Goal: Task Accomplishment & Management: Use online tool/utility

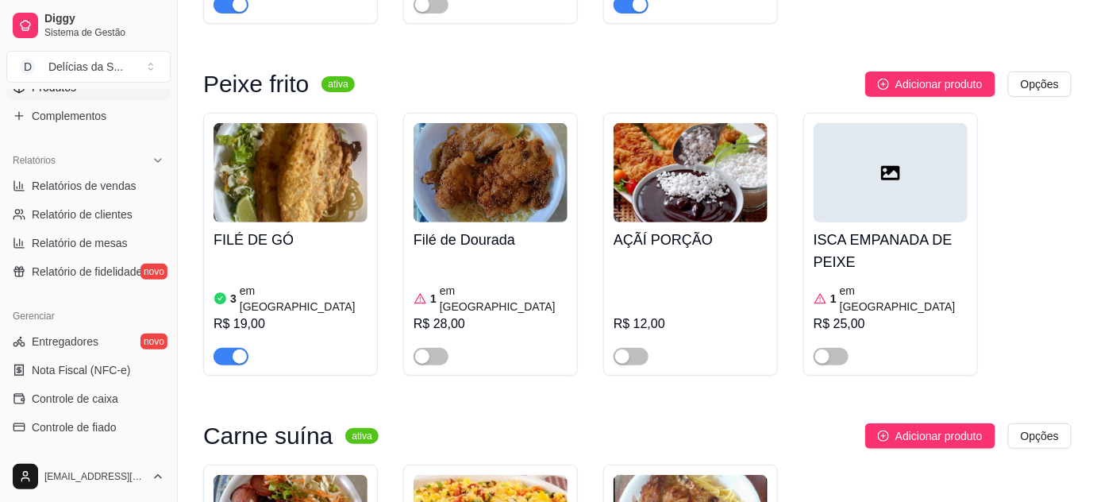
scroll to position [577, 0]
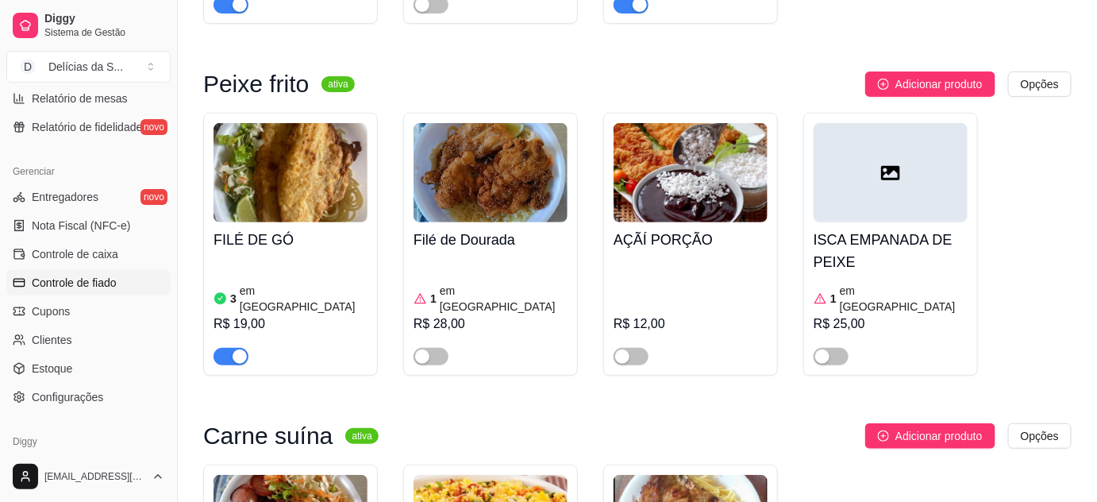
click at [103, 283] on span "Controle de fiado" at bounding box center [74, 283] width 85 height 16
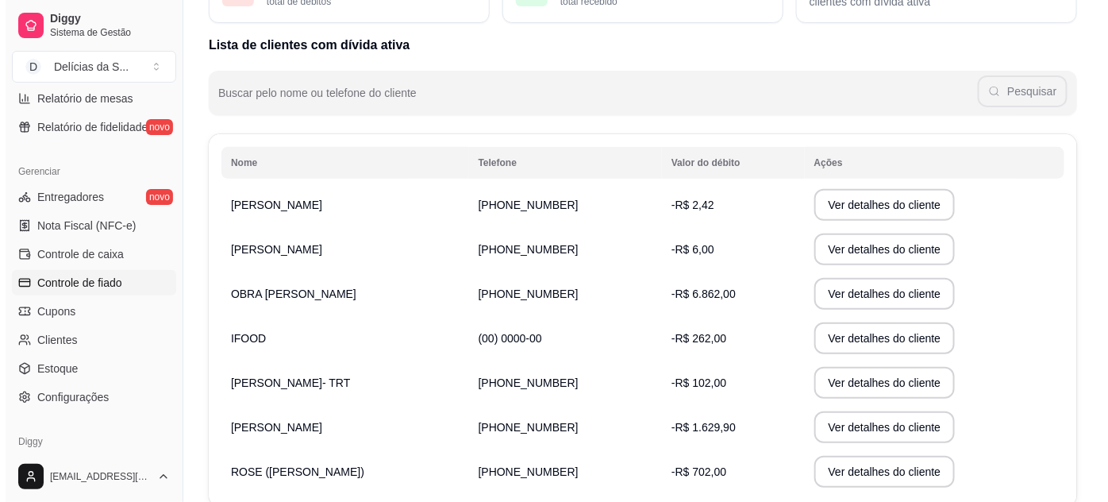
scroll to position [243, 0]
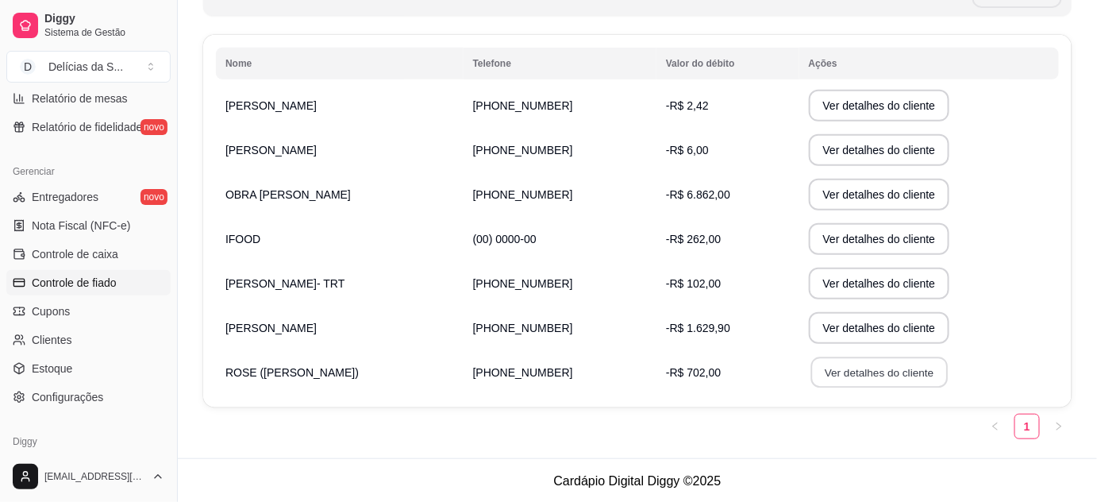
click at [822, 376] on button "Ver detalhes do cliente" at bounding box center [878, 372] width 137 height 31
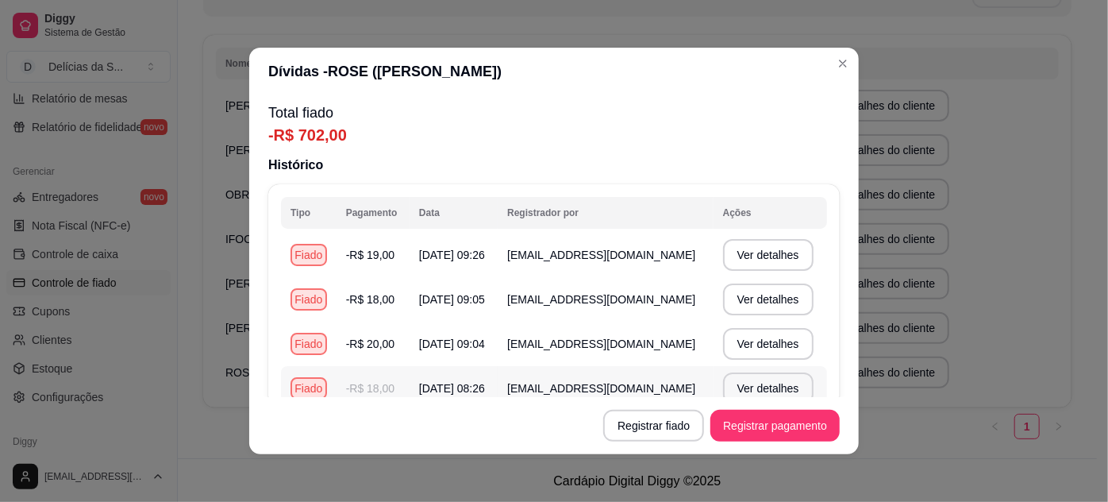
scroll to position [108, 0]
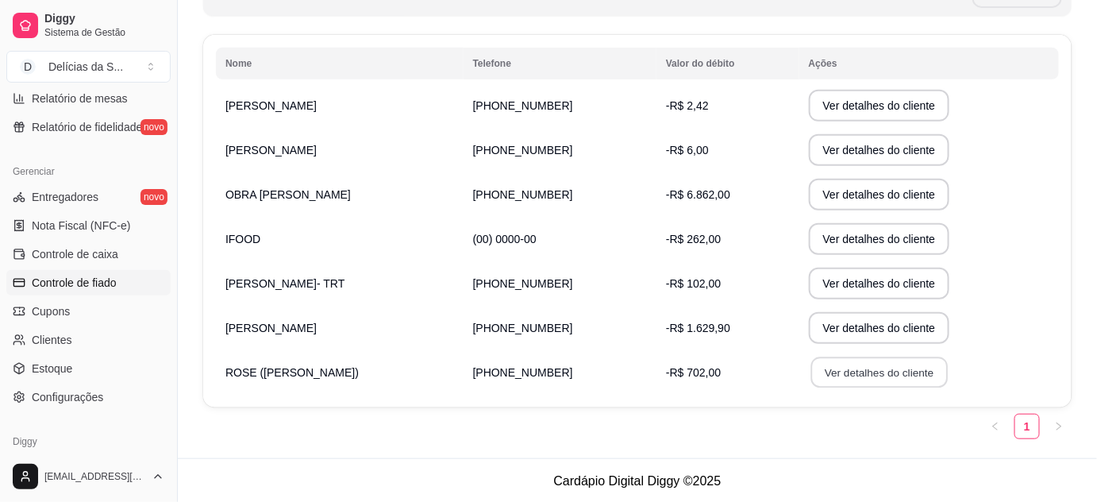
click at [825, 379] on button "Ver detalhes do cliente" at bounding box center [878, 372] width 137 height 31
click at [74, 249] on span "Controle de caixa" at bounding box center [75, 254] width 87 height 16
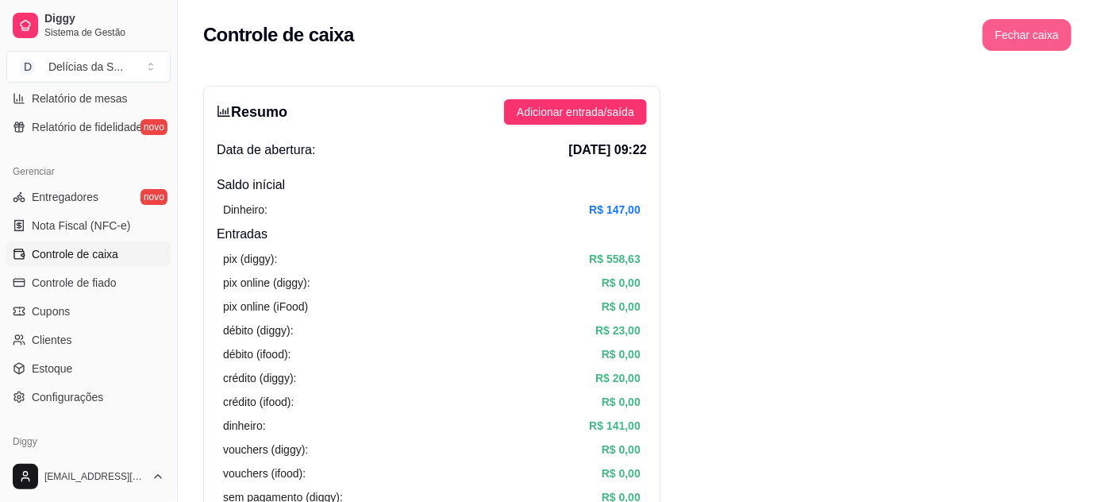
click at [1041, 35] on button "Fechar caixa" at bounding box center [1027, 35] width 89 height 32
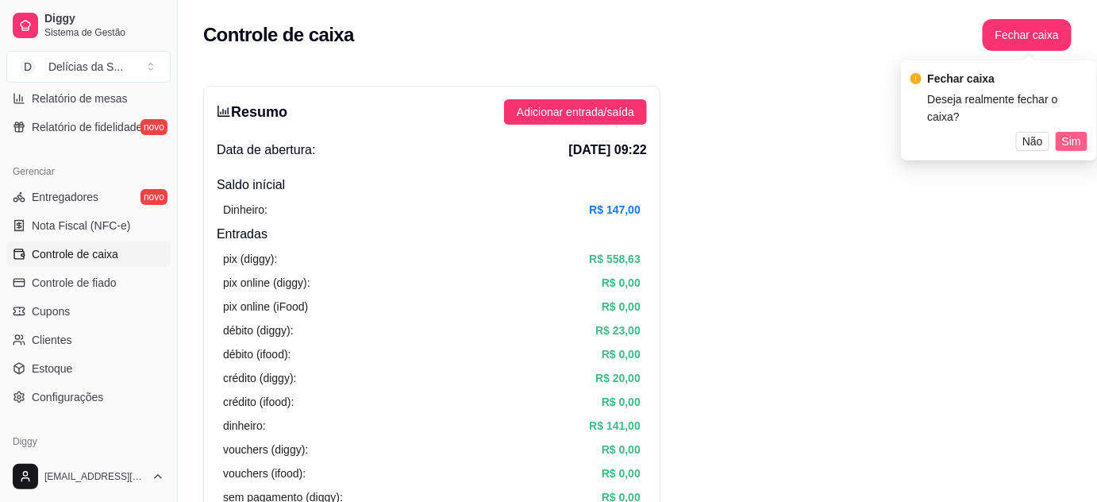
click at [1079, 133] on span "Sim" at bounding box center [1071, 141] width 19 height 17
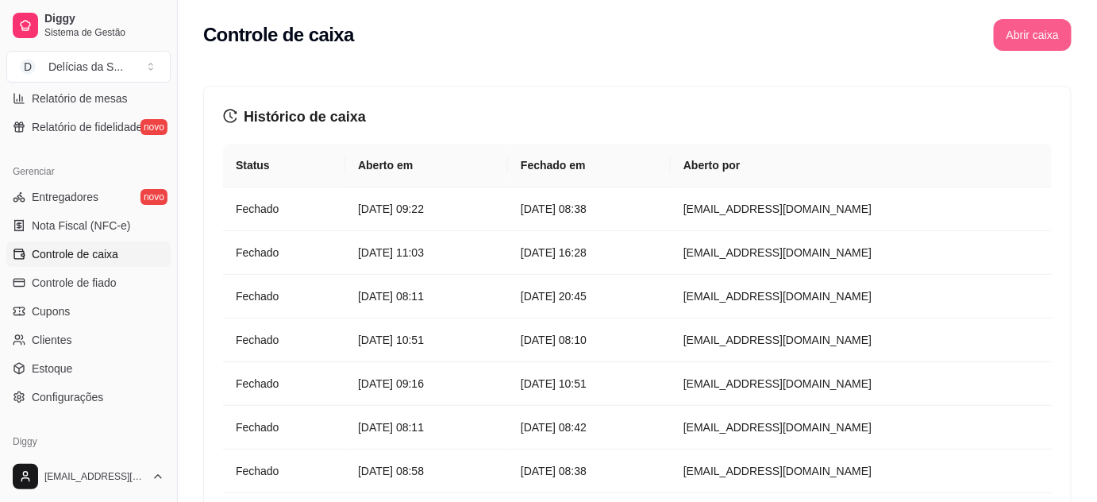
click at [1014, 29] on button "Abrir caixa" at bounding box center [1033, 35] width 78 height 32
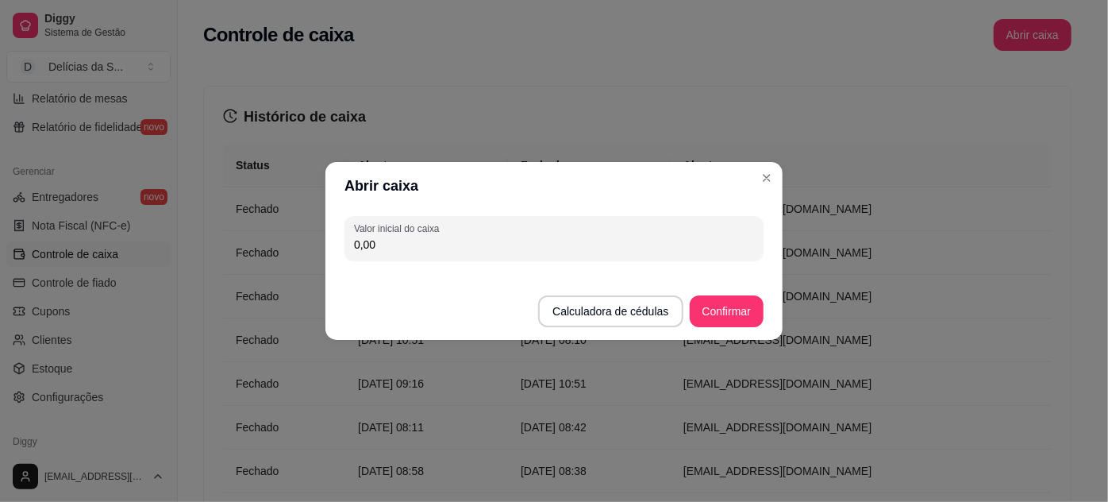
click at [625, 244] on input "0,00" at bounding box center [554, 245] width 400 height 16
type input "140,00"
click at [725, 302] on button "Confirmar" at bounding box center [727, 311] width 74 height 32
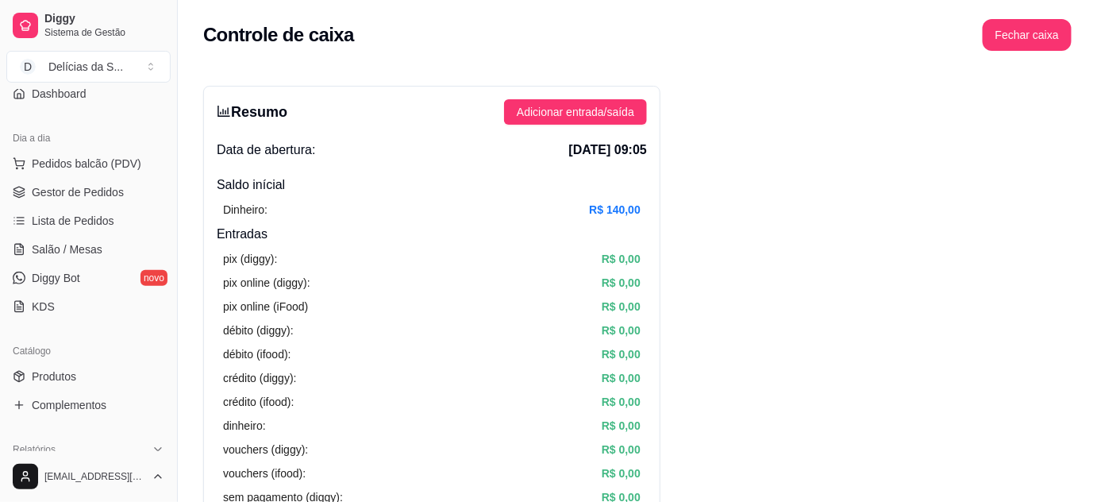
scroll to position [288, 0]
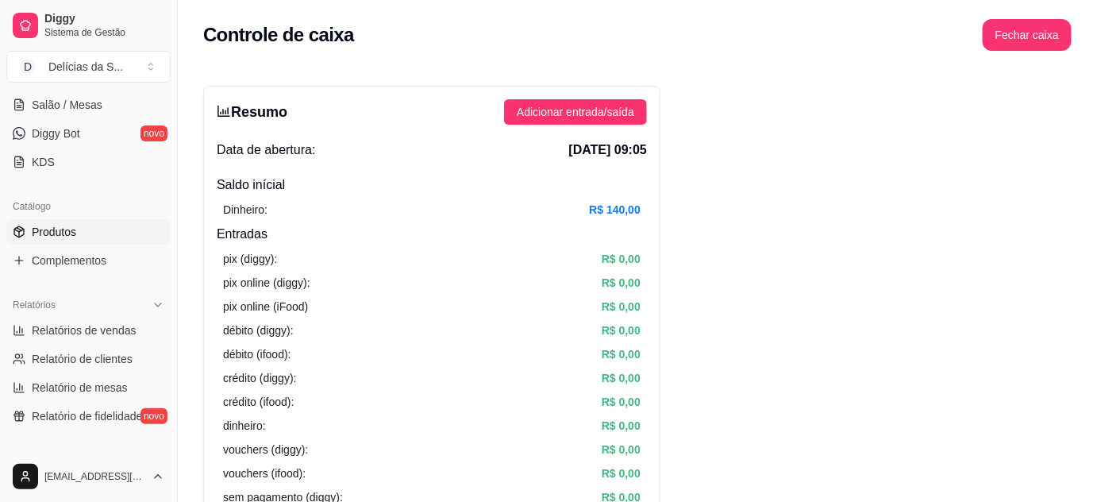
click at [74, 236] on span "Produtos" at bounding box center [54, 232] width 44 height 16
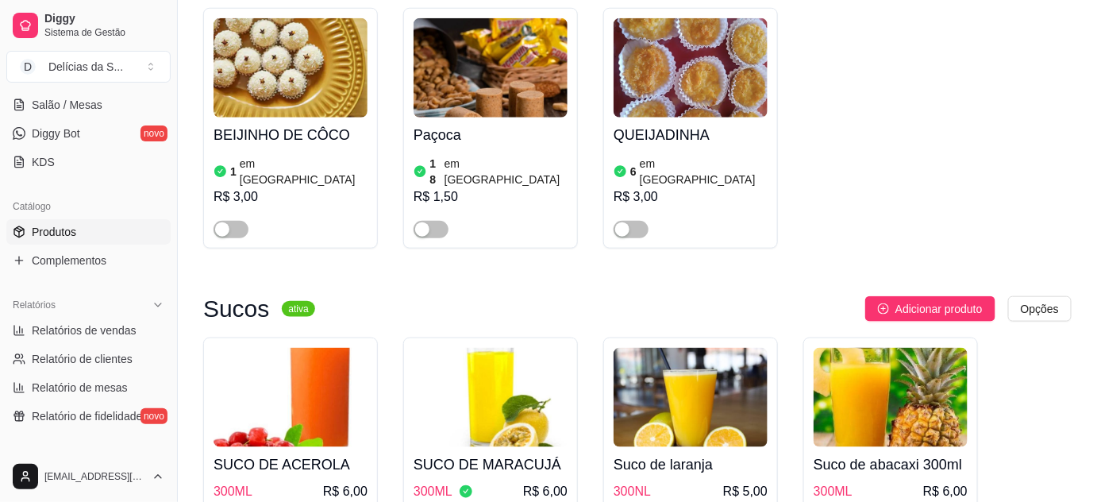
scroll to position [4618, 0]
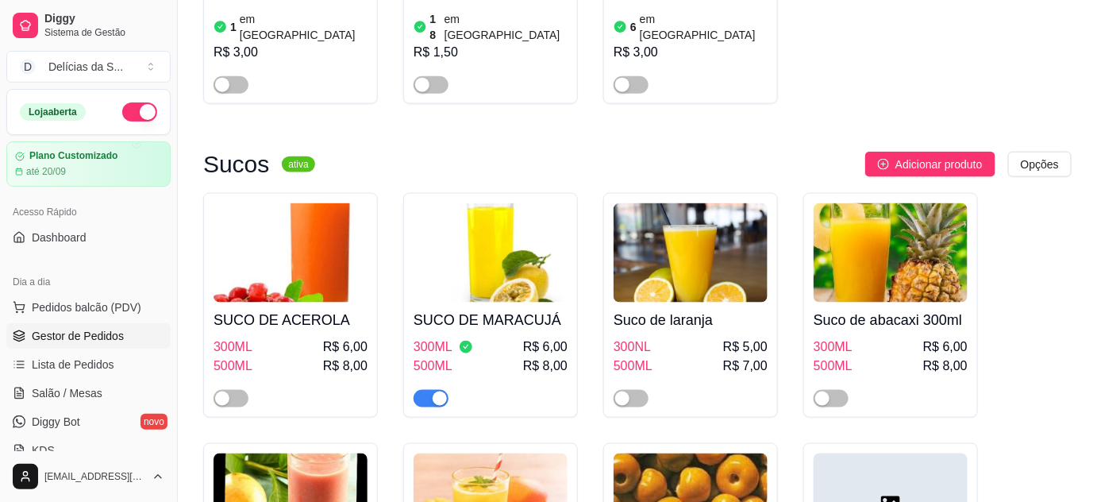
click at [78, 341] on span "Gestor de Pedidos" at bounding box center [78, 336] width 92 height 16
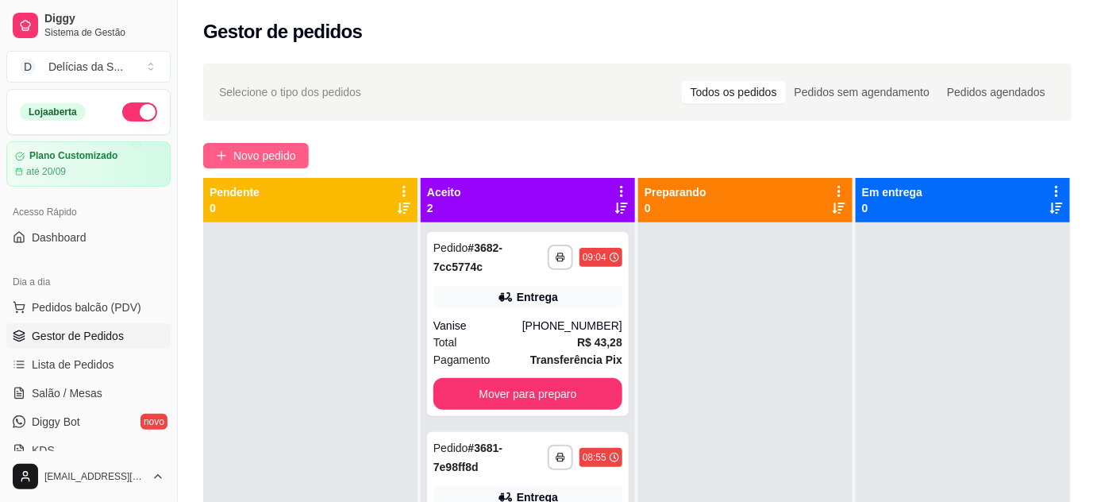
click at [256, 160] on span "Novo pedido" at bounding box center [264, 155] width 63 height 17
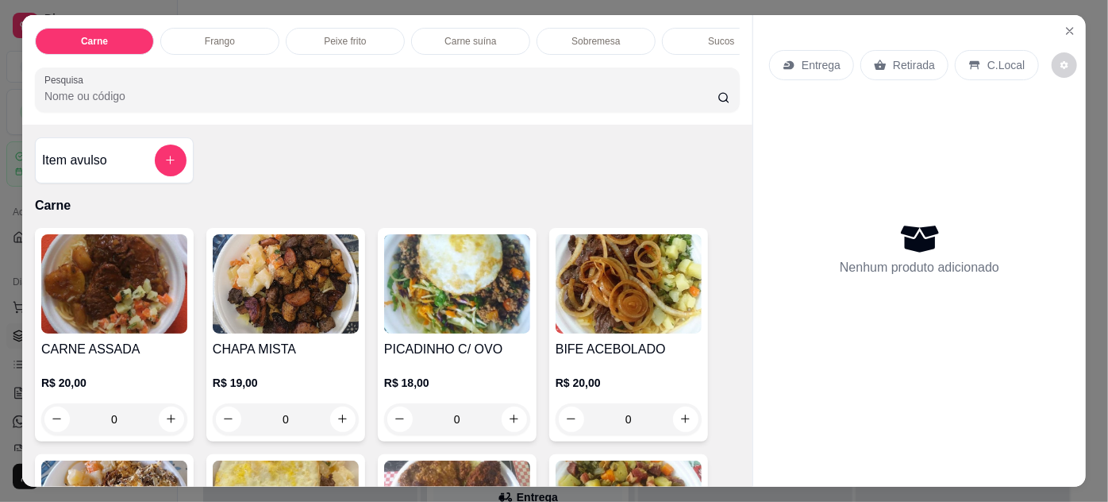
click at [144, 322] on img at bounding box center [114, 283] width 146 height 99
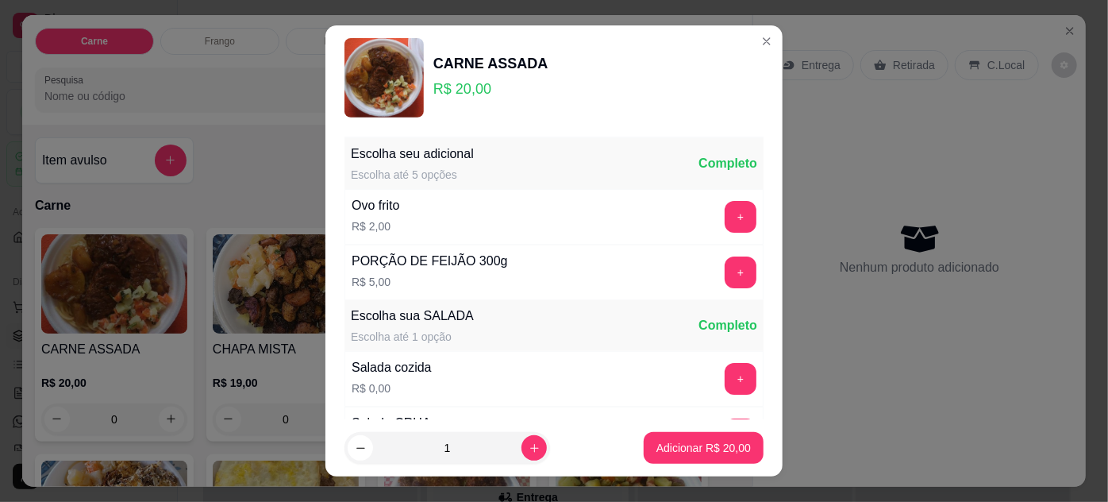
scroll to position [158, 0]
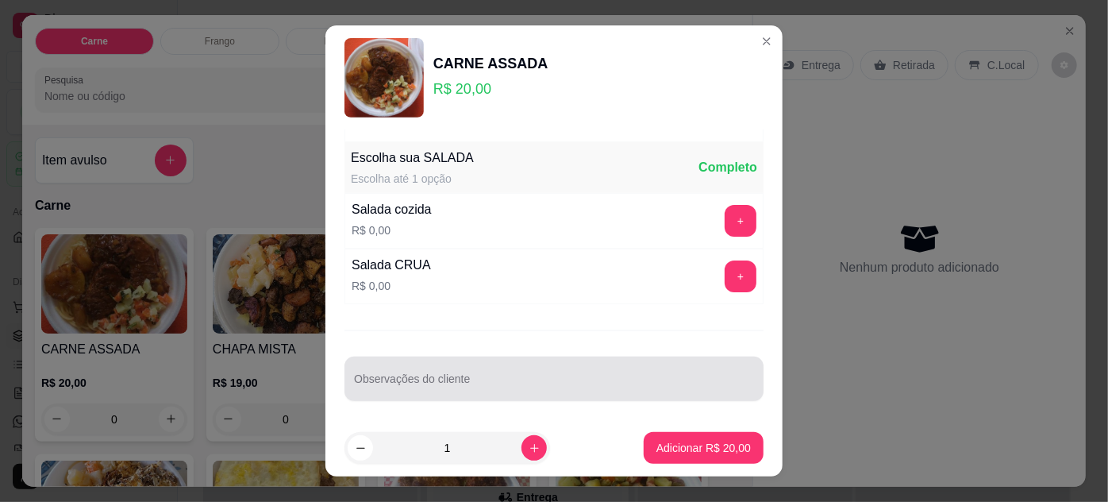
click at [400, 368] on div at bounding box center [554, 379] width 400 height 32
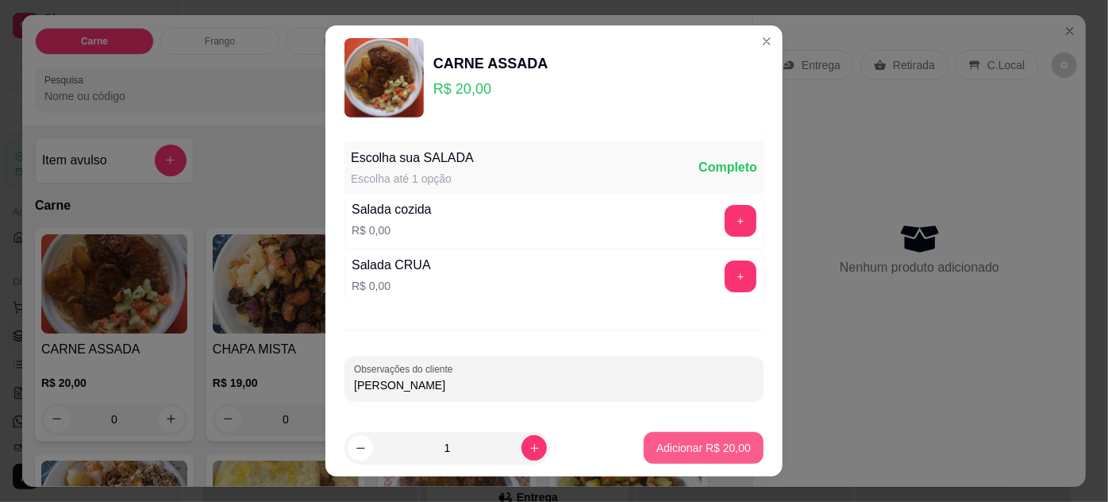
type input "[PERSON_NAME]"
click at [658, 452] on p "Adicionar R$ 20,00" at bounding box center [704, 448] width 92 height 15
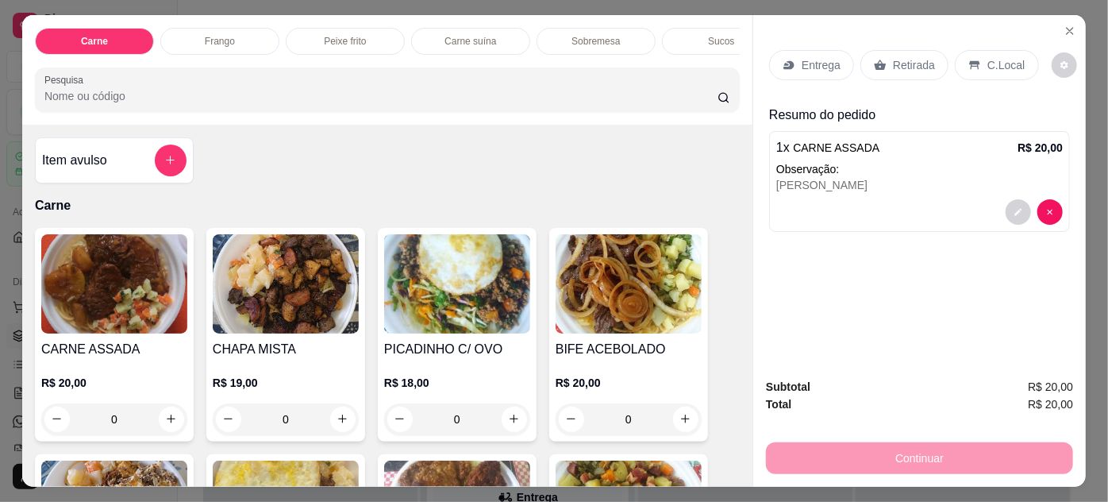
click at [774, 71] on div "Entrega" at bounding box center [811, 65] width 85 height 30
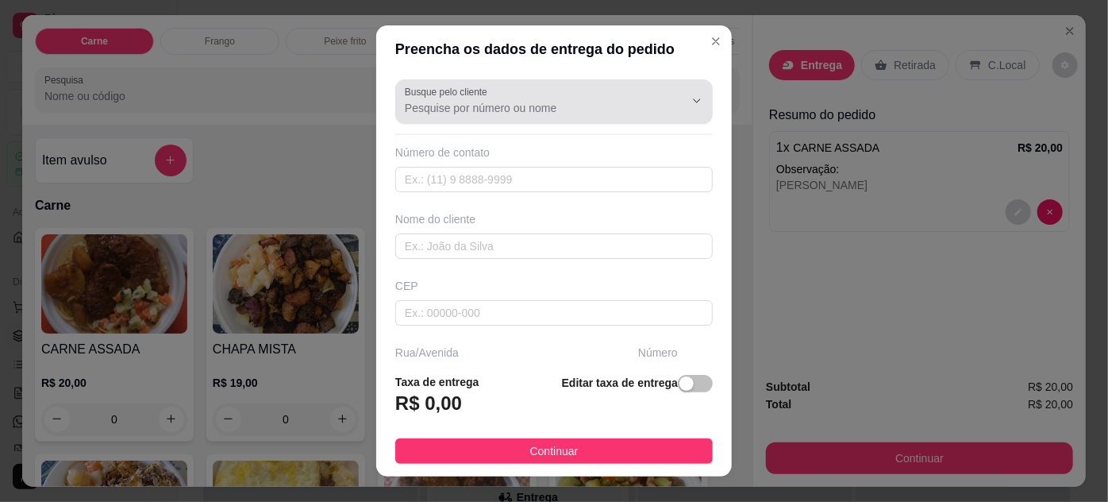
click at [621, 118] on div "Busque pelo cliente" at bounding box center [553, 101] width 317 height 44
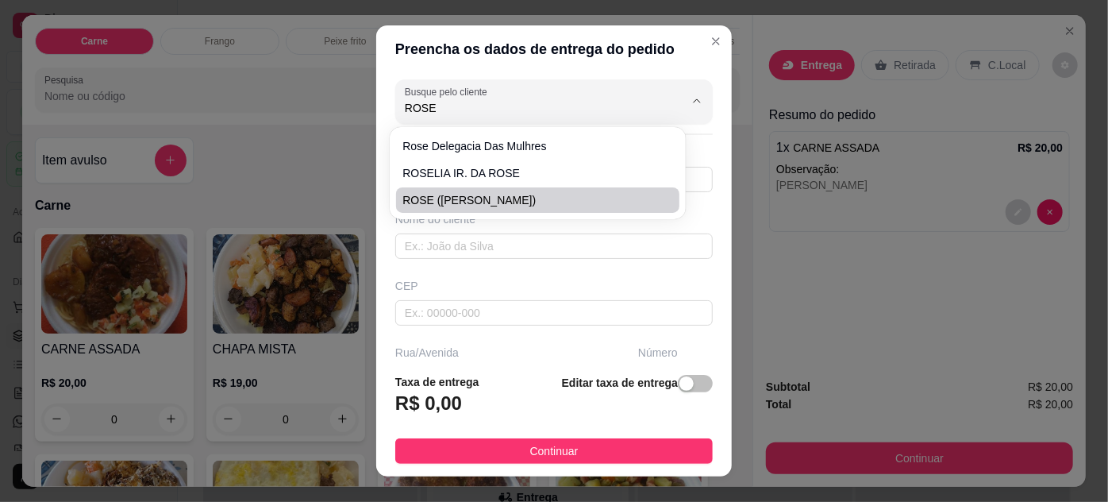
click at [511, 198] on span "ROSE ([PERSON_NAME])" at bounding box center [529, 200] width 254 height 16
type input "ROSE ([PERSON_NAME])"
type input "91988612289"
type input "ROSE ([PERSON_NAME])"
type input "66113055"
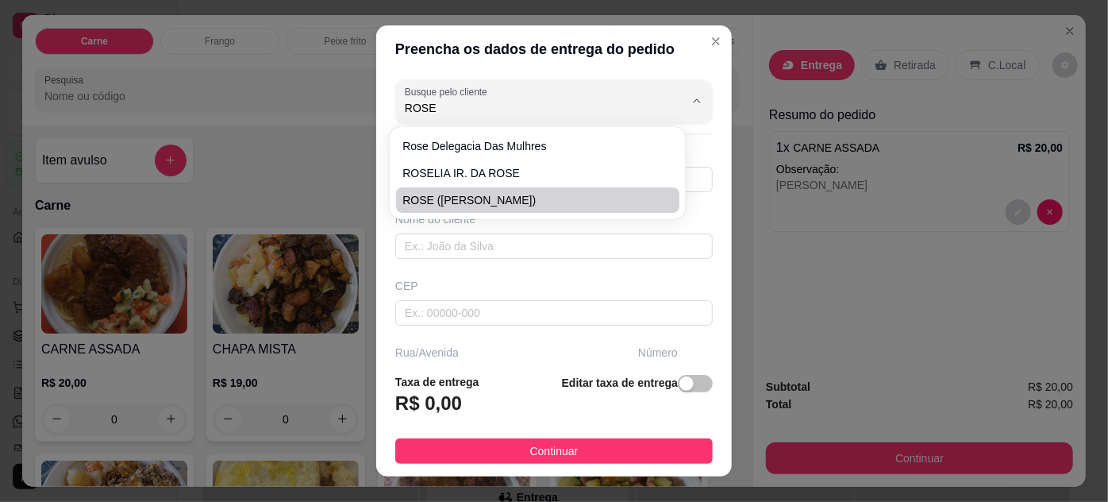
type input "TRAVESSA [PERSON_NAME]"
type input "66"
type input "ENTRE: [PERSON_NAME] E PROFESSOR [PERSON_NAME]"
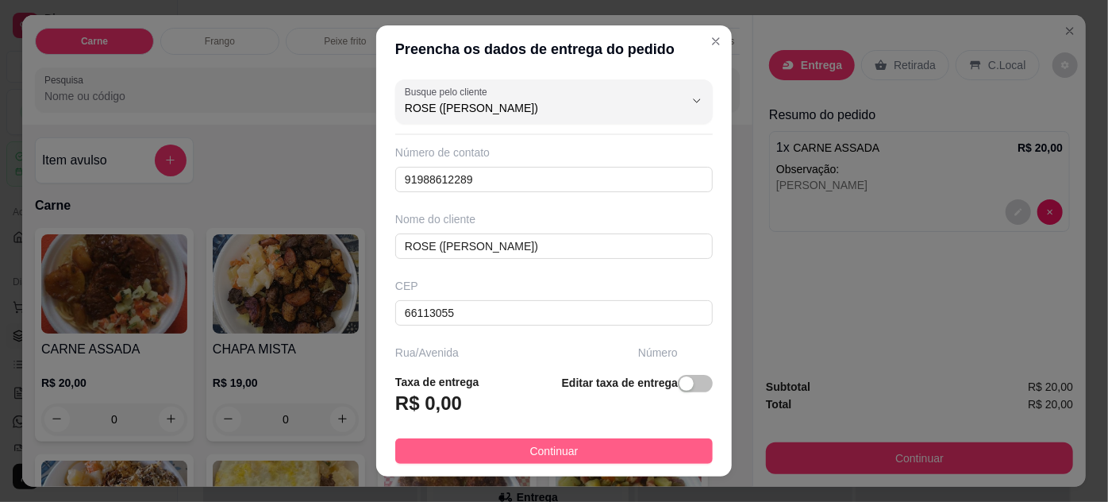
type input "ROSE ([PERSON_NAME])"
click at [591, 448] on button "Continuar" at bounding box center [553, 450] width 317 height 25
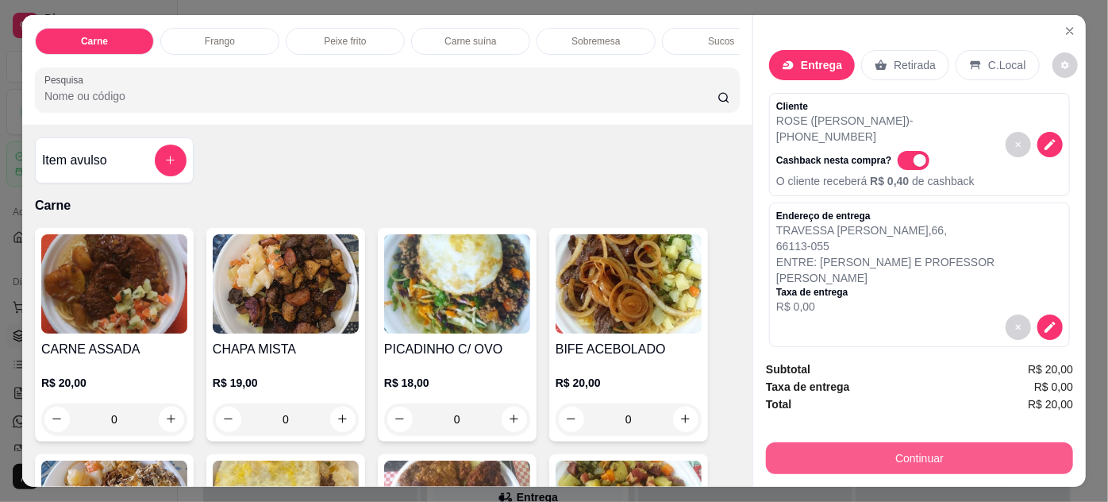
click at [826, 444] on button "Continuar" at bounding box center [919, 458] width 307 height 32
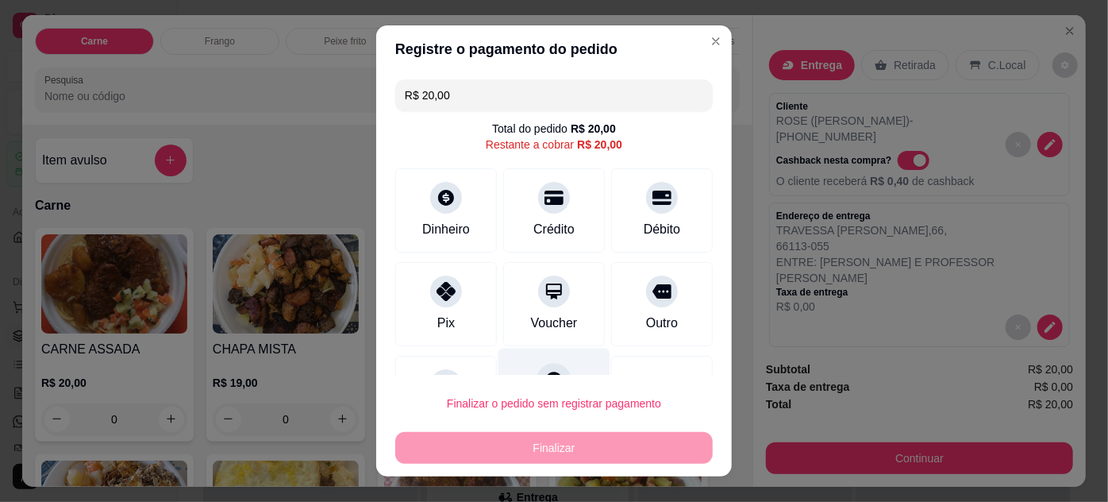
scroll to position [69, 0]
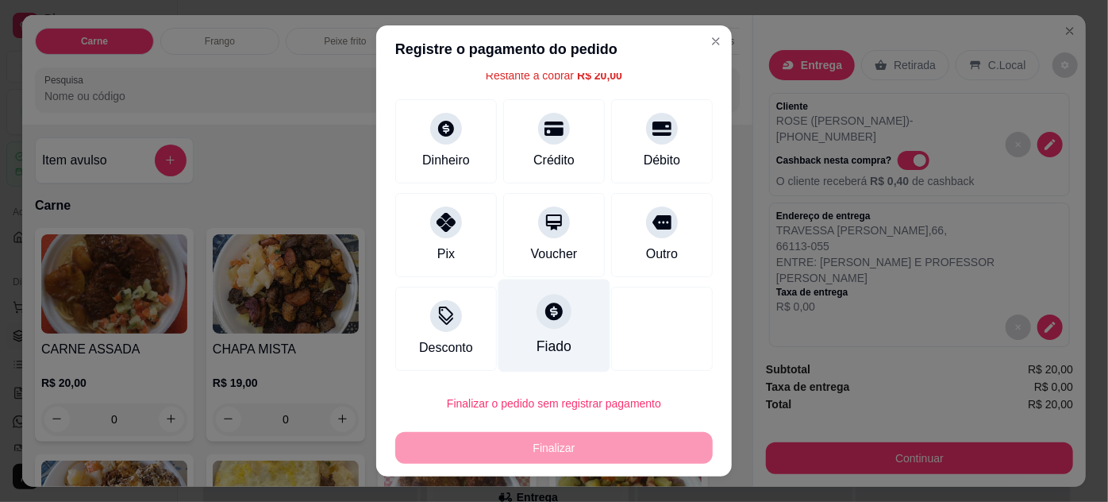
click at [544, 333] on div "Fiado" at bounding box center [554, 325] width 112 height 93
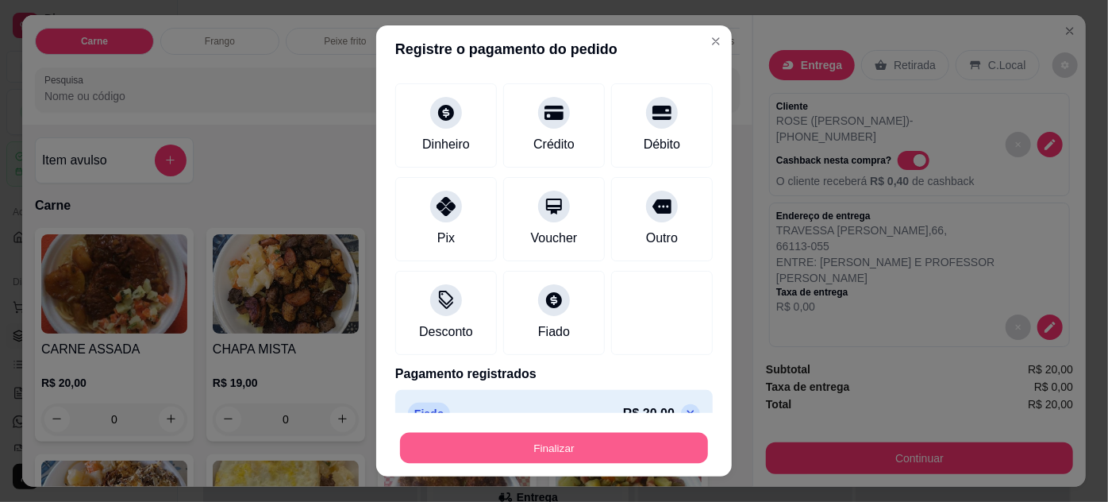
click at [486, 450] on button "Finalizar" at bounding box center [554, 448] width 308 height 31
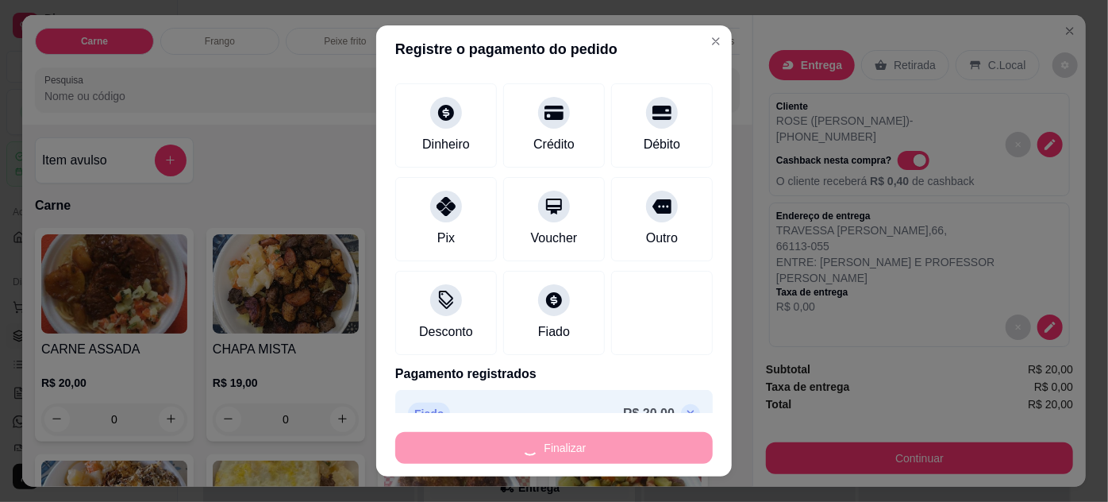
type input "-R$ 20,00"
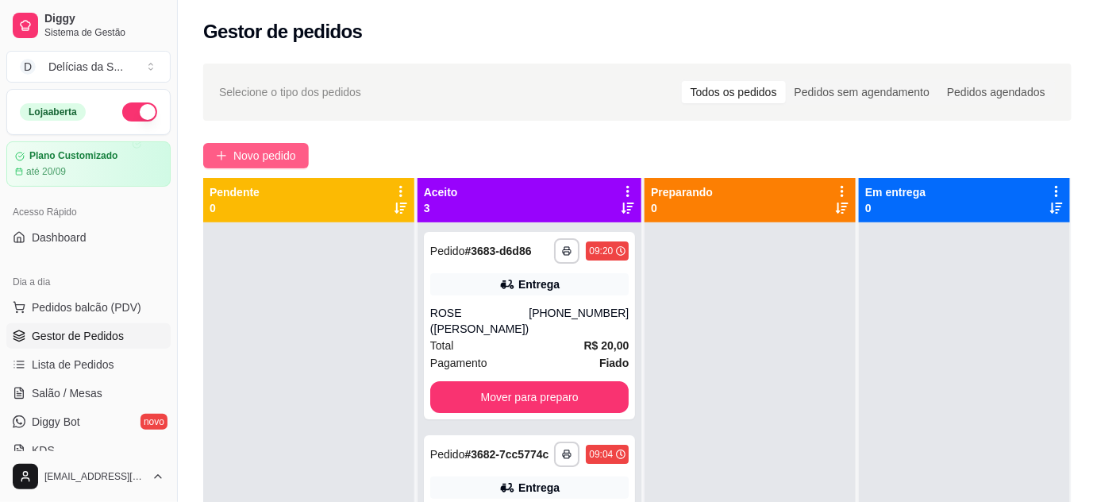
click at [277, 152] on span "Novo pedido" at bounding box center [264, 155] width 63 height 17
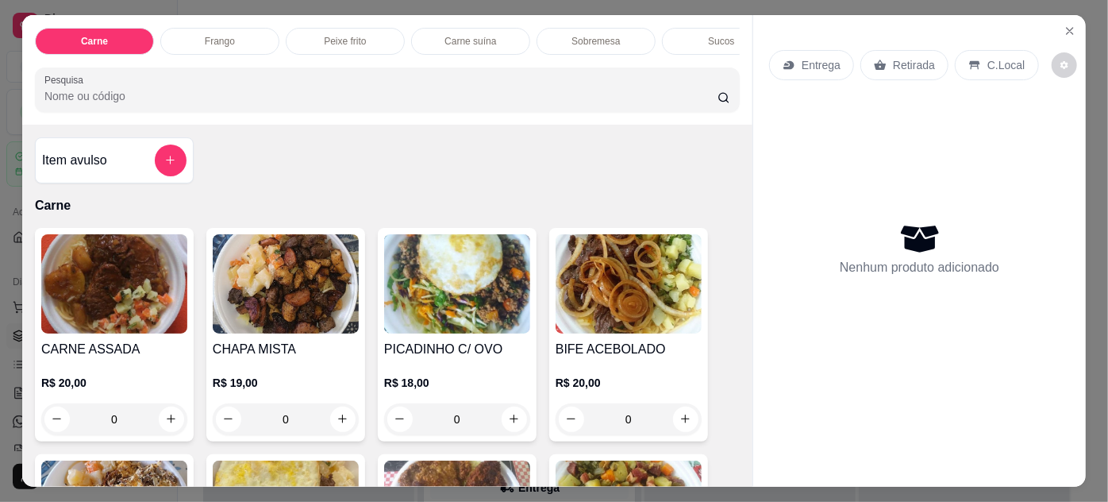
click at [486, 292] on img at bounding box center [457, 283] width 146 height 99
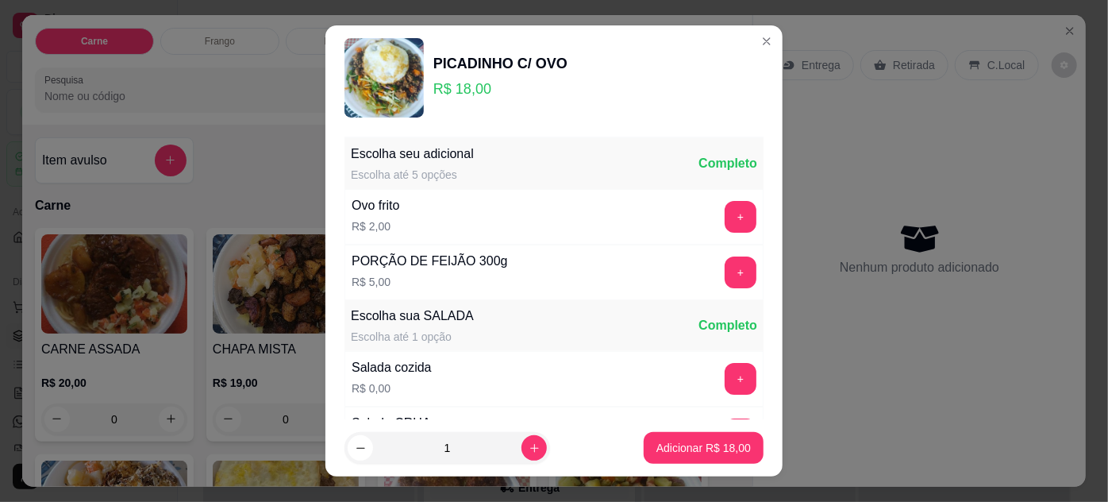
scroll to position [158, 0]
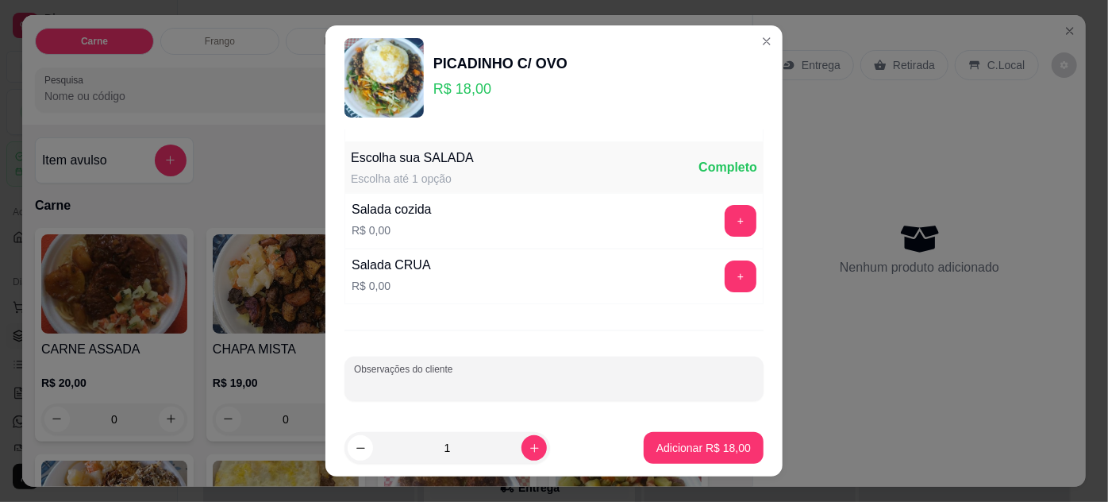
click at [527, 386] on input "Observações do cliente" at bounding box center [554, 385] width 400 height 16
type input "SOMENTE ARROZ"
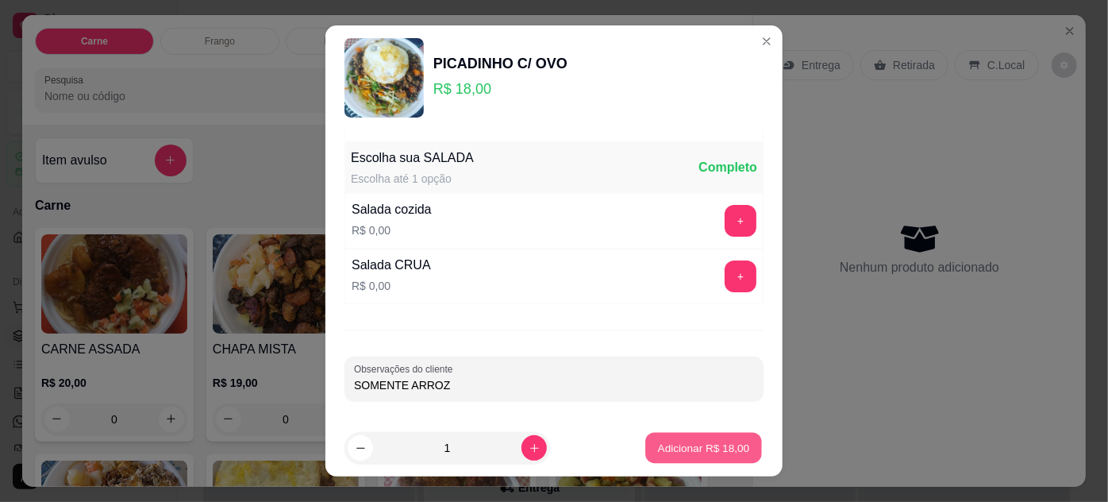
click at [658, 444] on p "Adicionar R$ 18,00" at bounding box center [704, 448] width 92 height 15
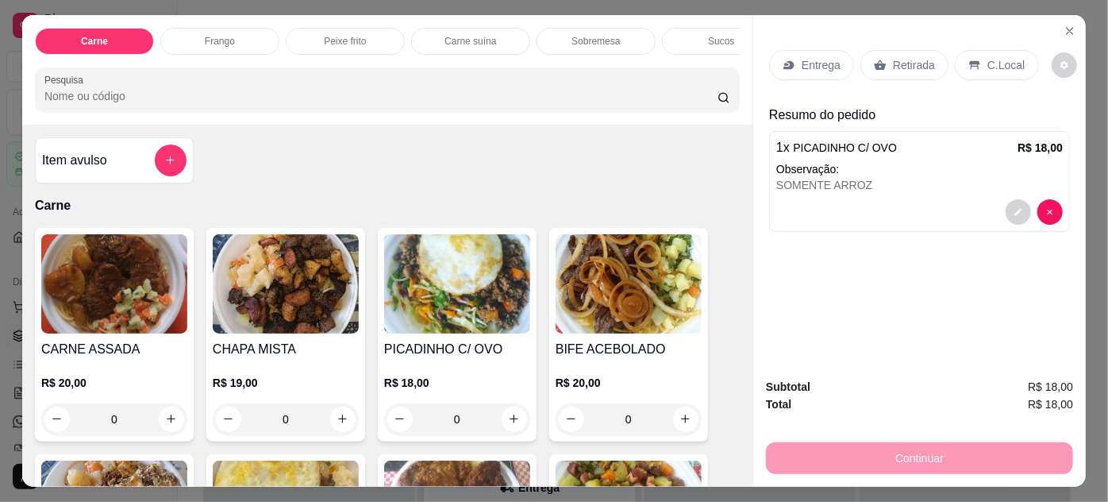
click at [804, 59] on p "Entrega" at bounding box center [821, 65] width 39 height 16
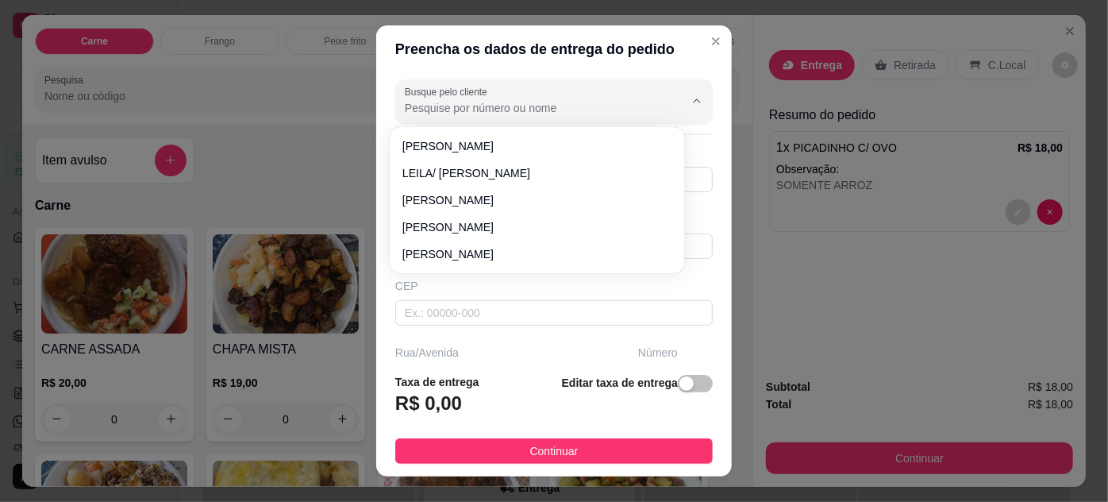
click at [579, 110] on input "Busque pelo cliente" at bounding box center [532, 108] width 254 height 16
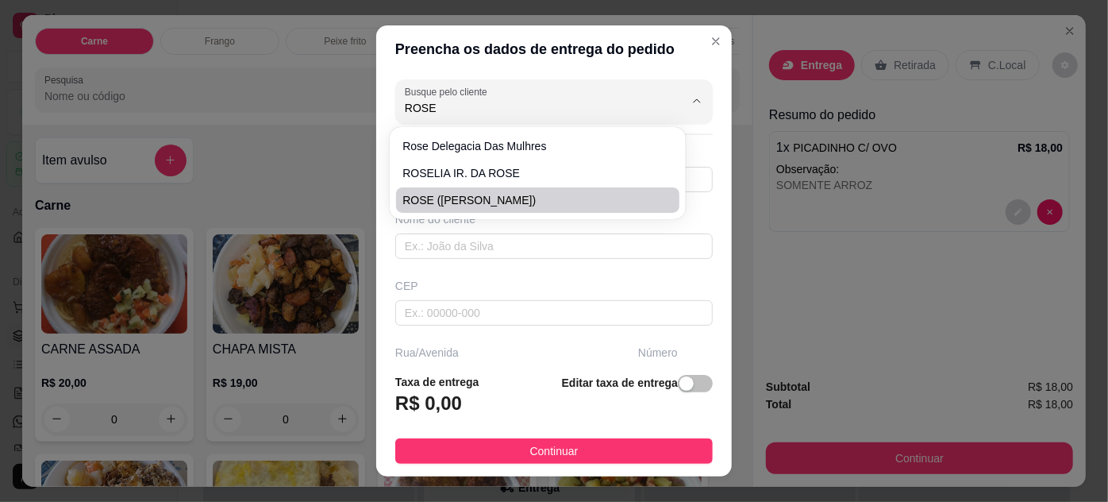
click at [528, 196] on span "ROSE ([PERSON_NAME])" at bounding box center [529, 200] width 254 height 16
type input "ROSE ([PERSON_NAME])"
type input "91988612289"
type input "ROSE ([PERSON_NAME])"
type input "66113055"
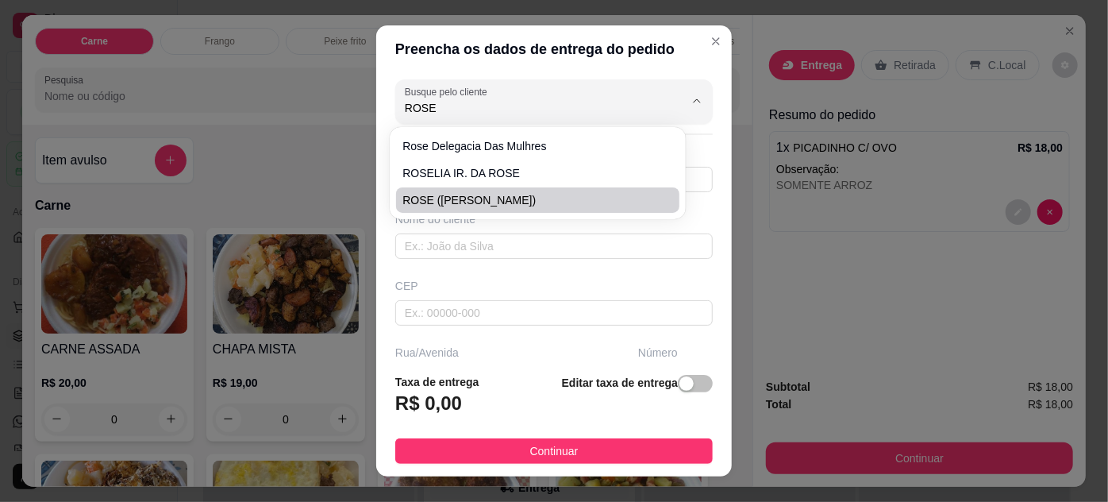
type input "TRAVESSA [PERSON_NAME]"
type input "66"
type input "ENTRE: [PERSON_NAME] E PROFESSOR [PERSON_NAME]"
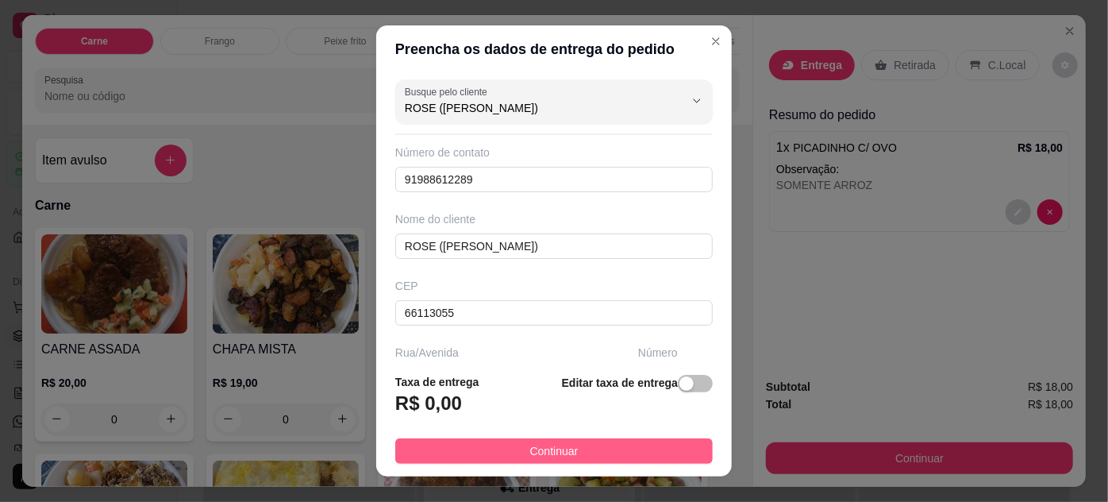
type input "ROSE ([PERSON_NAME])"
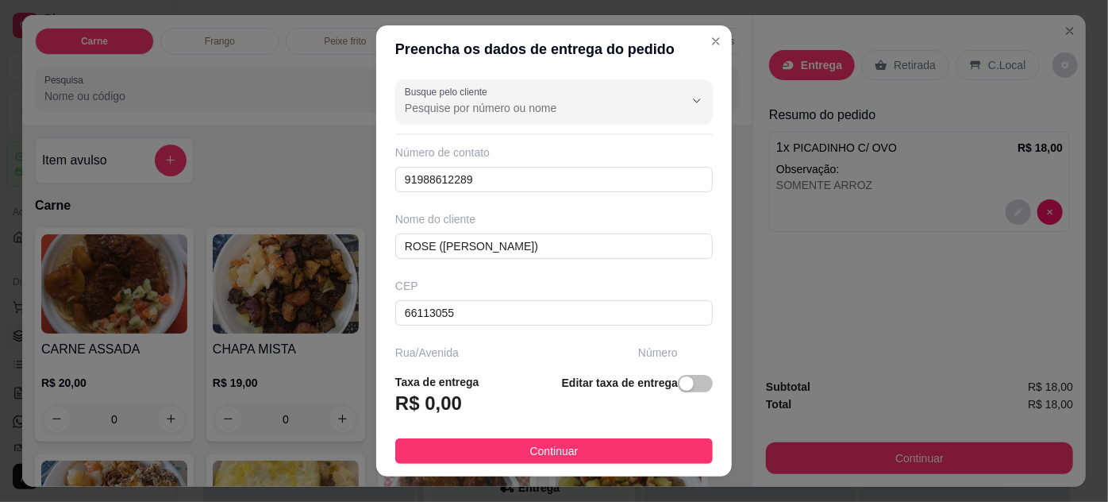
click at [573, 444] on button "Continuar" at bounding box center [553, 450] width 317 height 25
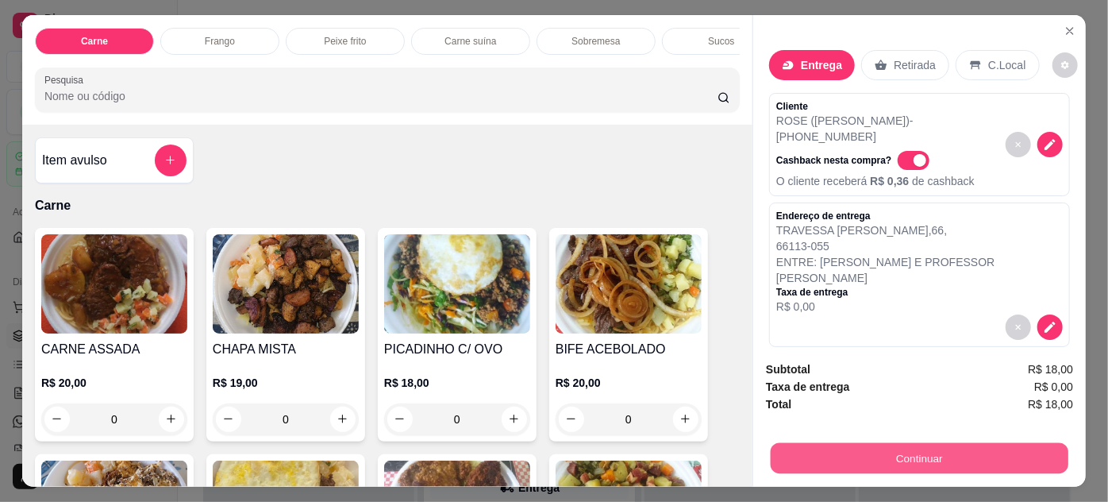
click at [833, 455] on button "Continuar" at bounding box center [920, 458] width 298 height 31
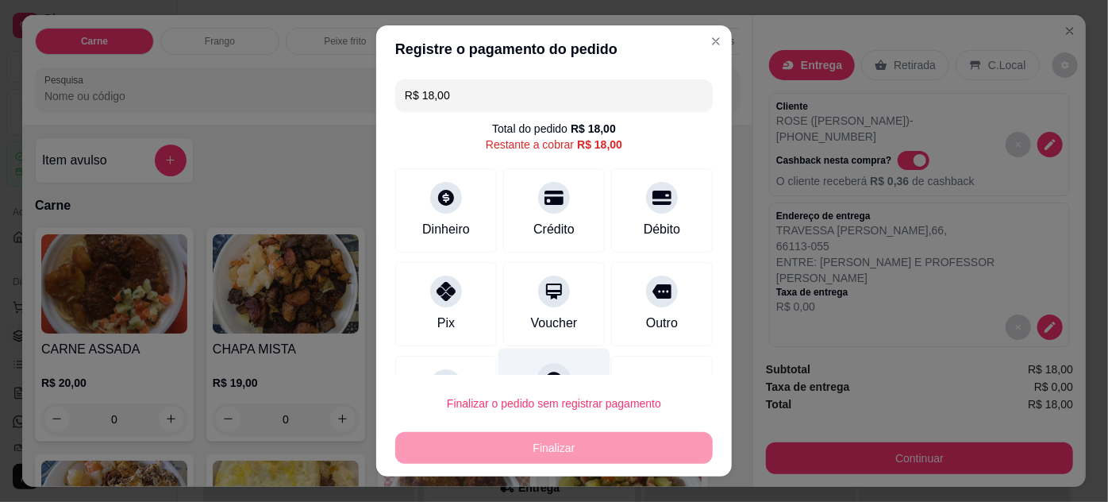
scroll to position [69, 0]
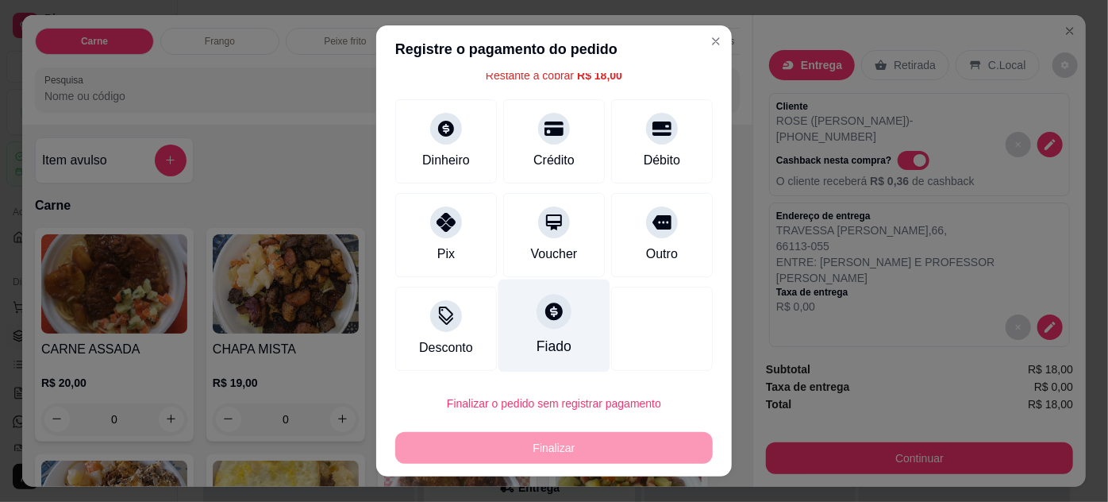
click at [541, 336] on div "Fiado" at bounding box center [554, 346] width 35 height 21
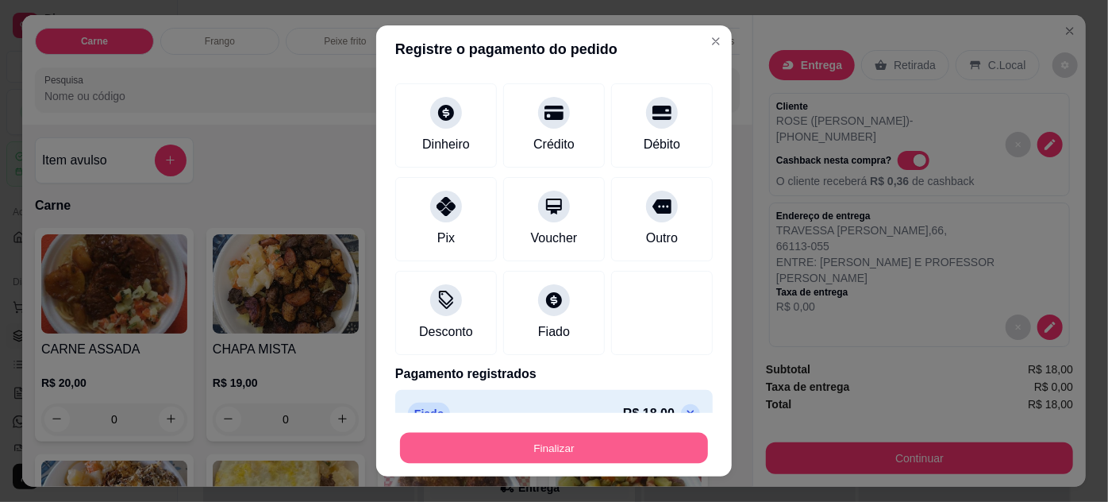
click at [566, 451] on button "Finalizar" at bounding box center [554, 448] width 308 height 31
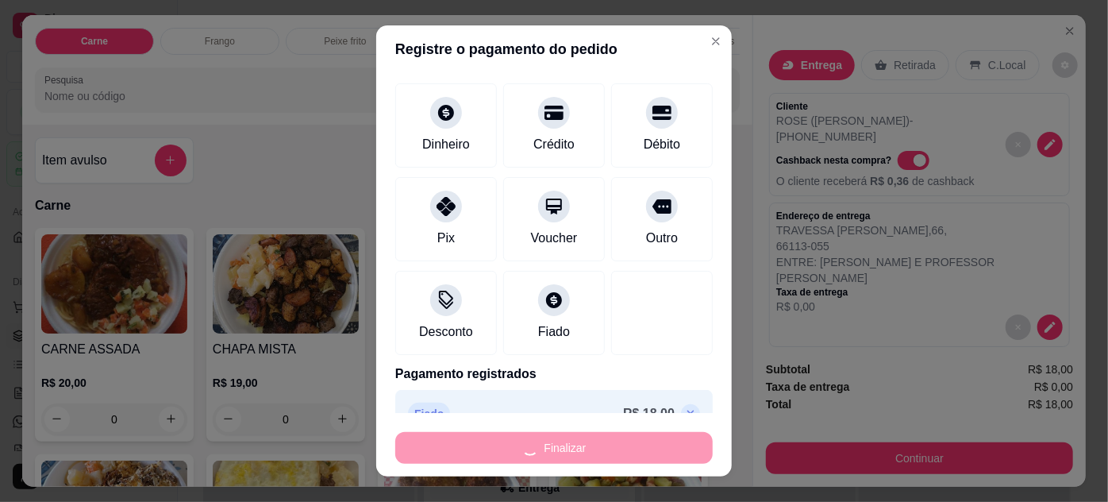
type input "-R$ 18,00"
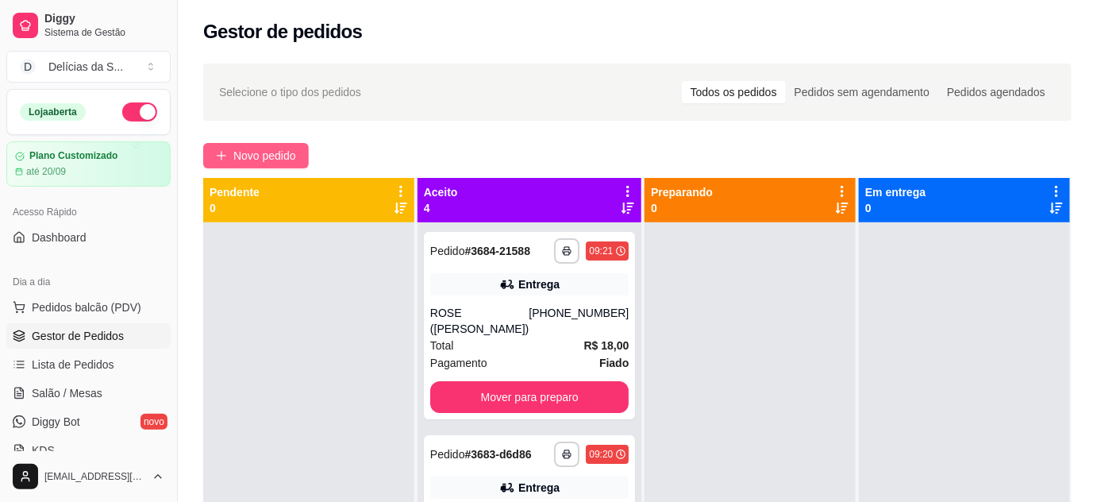
click at [234, 160] on span "Novo pedido" at bounding box center [264, 155] width 63 height 17
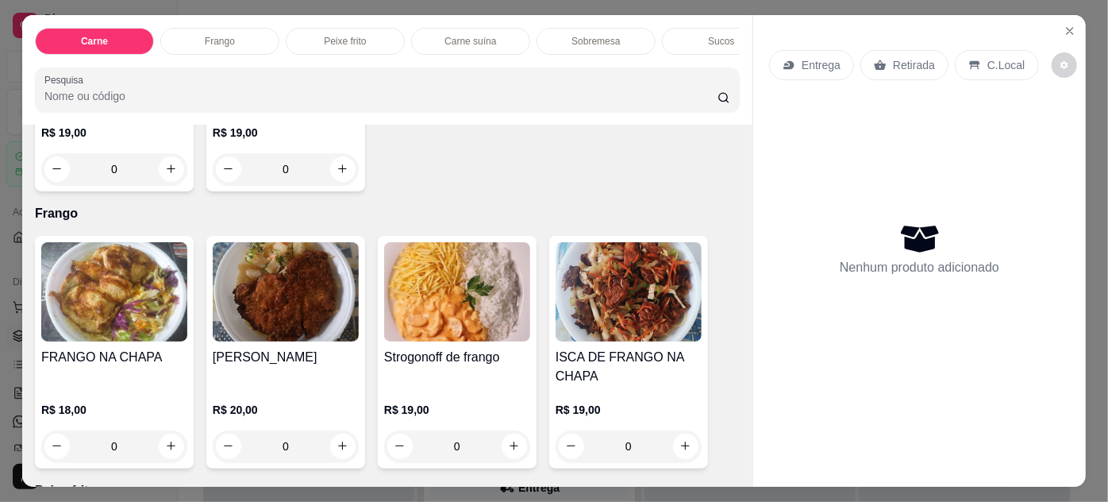
scroll to position [865, 0]
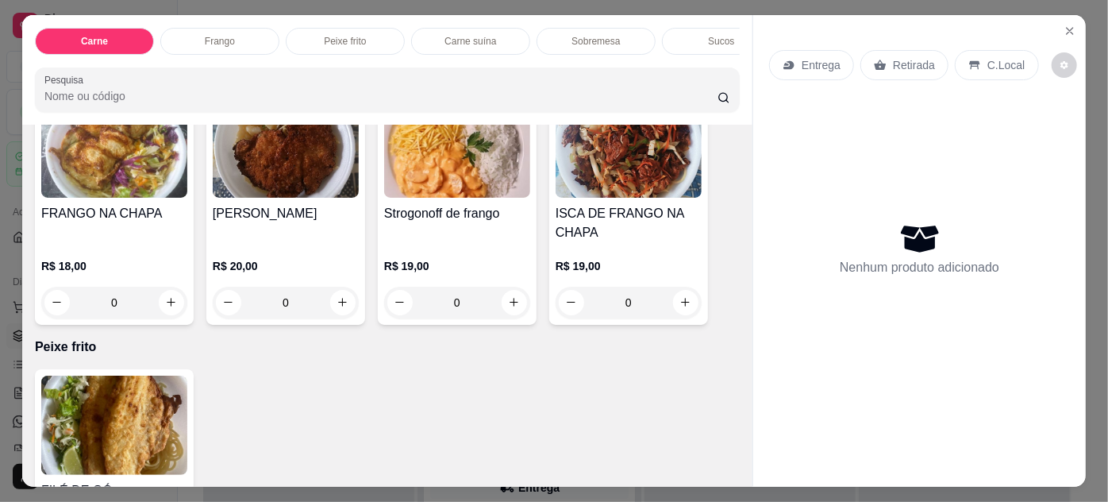
click at [127, 181] on img at bounding box center [114, 147] width 146 height 99
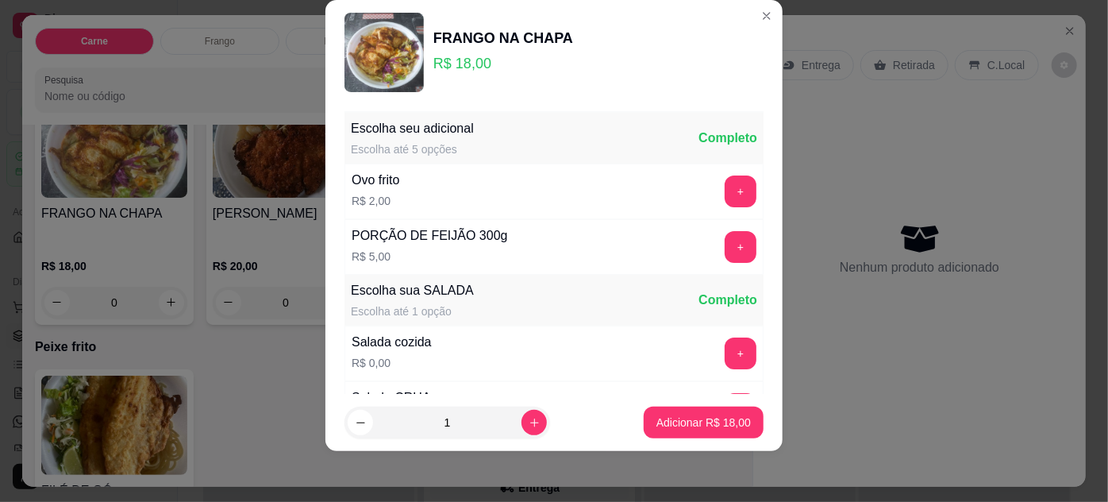
scroll to position [158, 0]
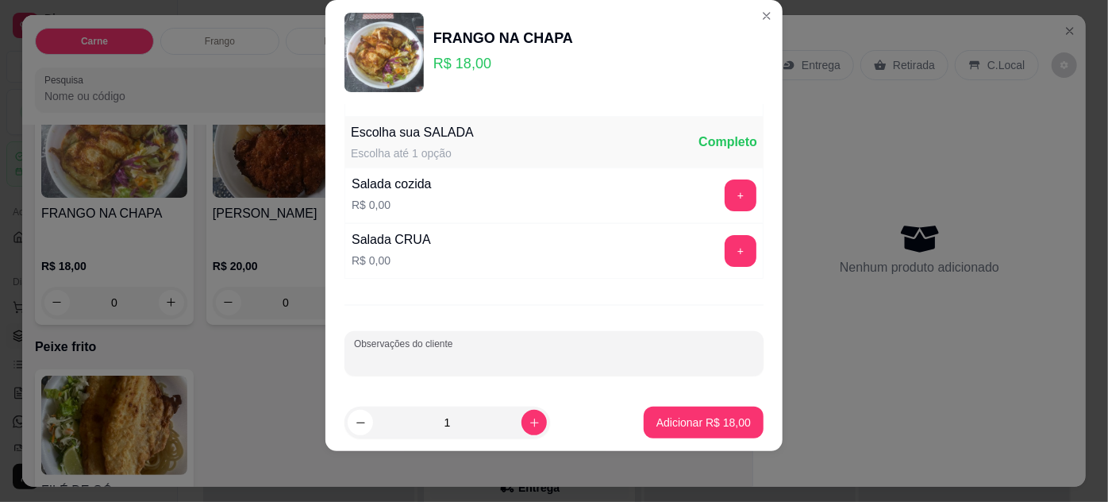
click at [546, 359] on input "Observações do cliente" at bounding box center [554, 360] width 400 height 16
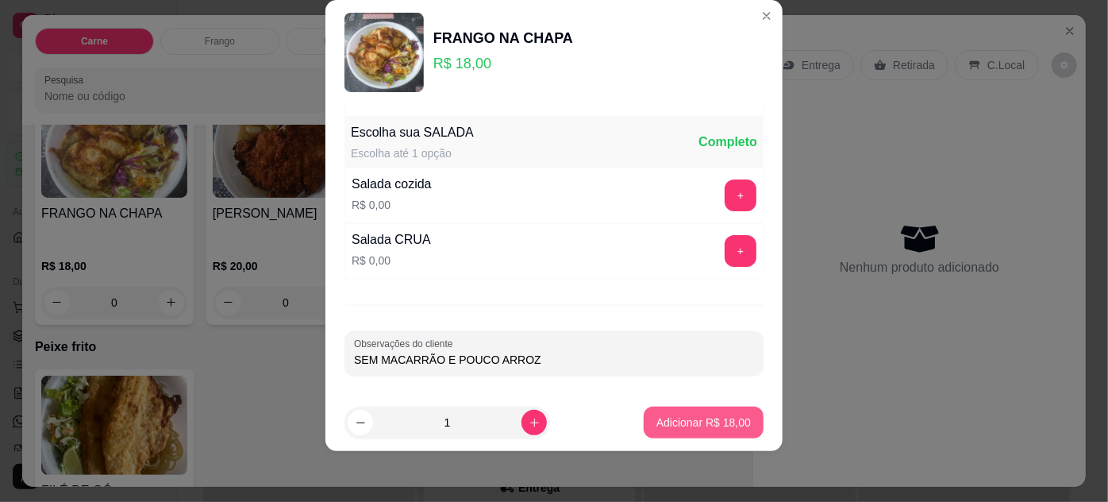
type input "SEM MACARRÃO E POUCO ARROZ"
click at [688, 421] on p "Adicionar R$ 18,00" at bounding box center [703, 422] width 94 height 16
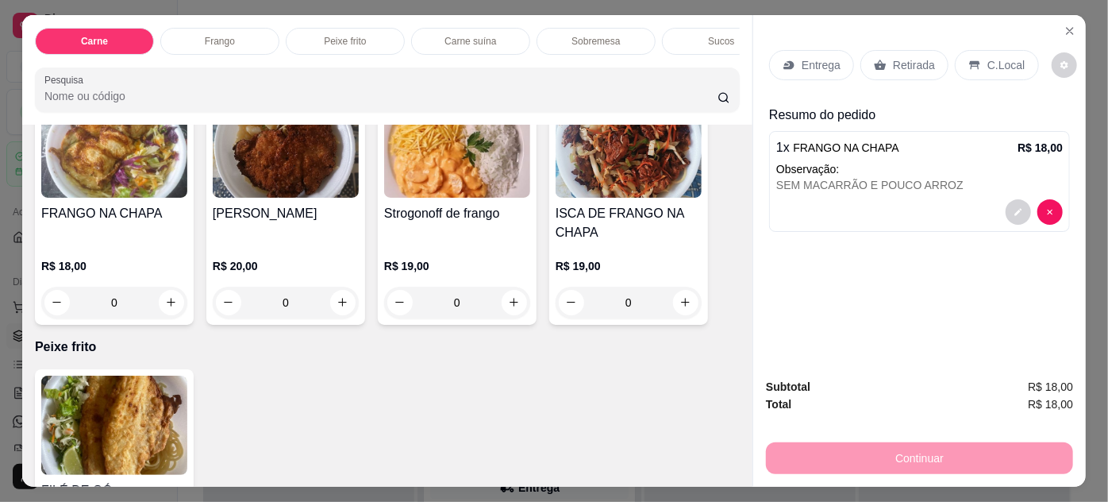
click at [813, 57] on p "Entrega" at bounding box center [821, 65] width 39 height 16
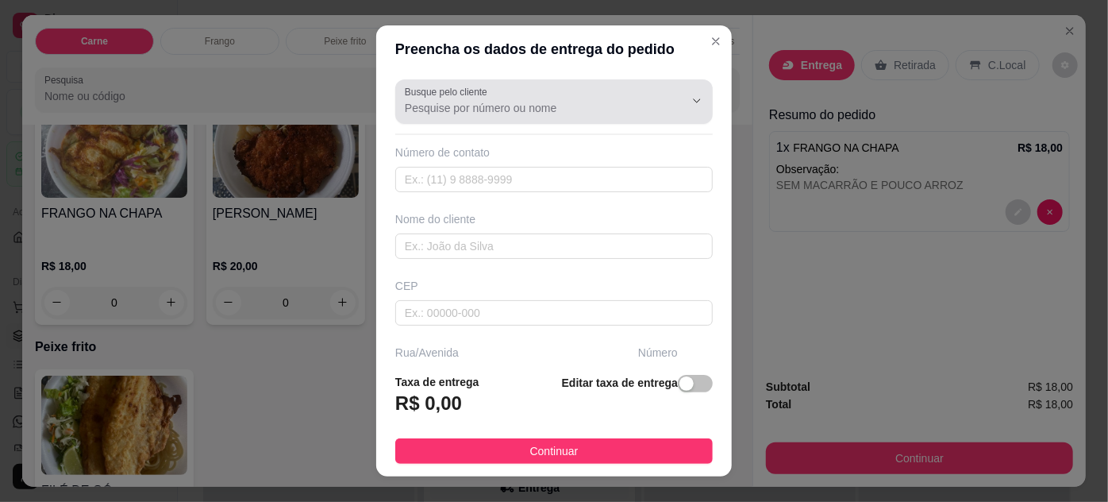
click at [626, 97] on div at bounding box center [554, 102] width 298 height 32
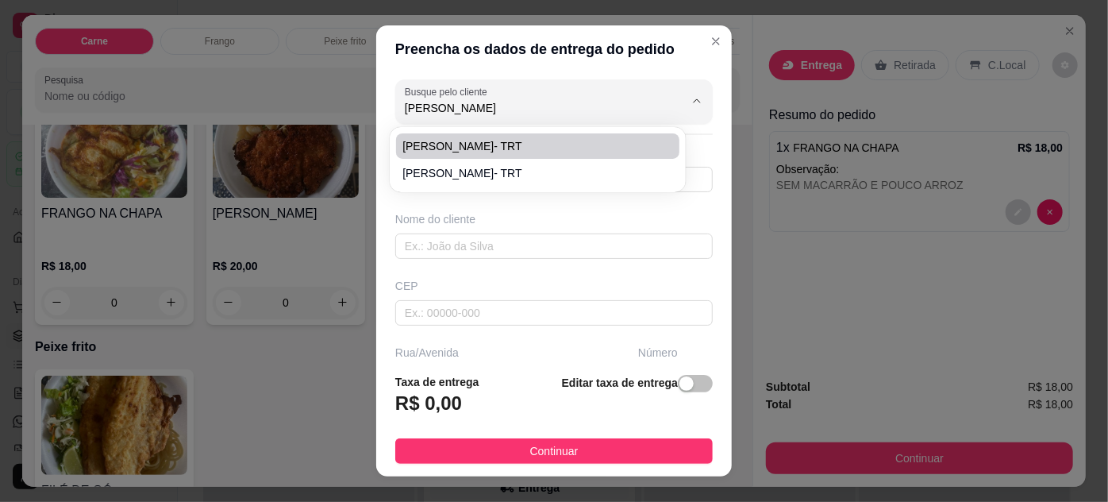
click at [588, 151] on span "[PERSON_NAME]- TRT" at bounding box center [529, 146] width 254 height 16
type input "[PERSON_NAME]- TRT"
type input "61981928912"
type input "[PERSON_NAME]- TRT"
type input "66050100"
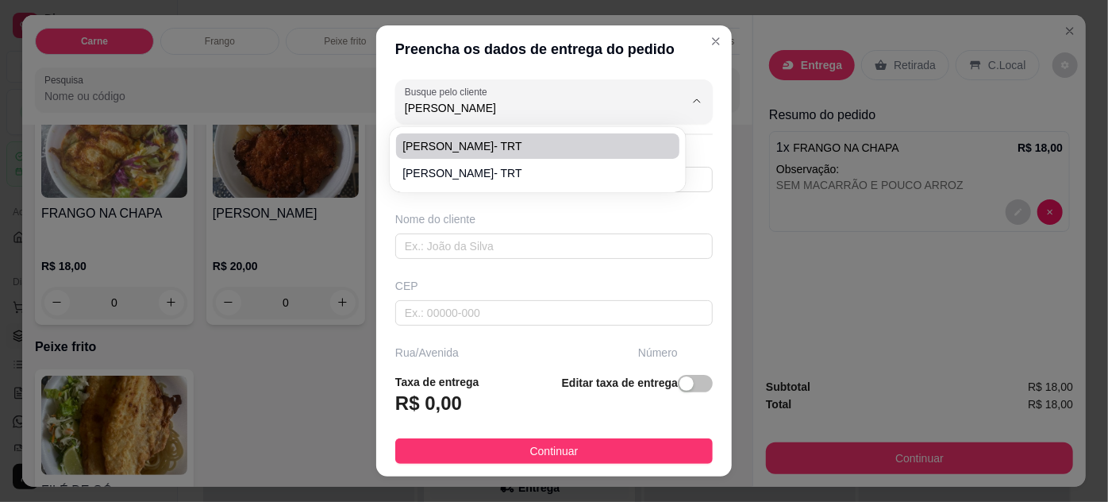
type input "Travessa [PERSON_NAME]"
type input "746"
type input "Umarizal"
type input "[GEOGRAPHIC_DATA]"
type input "TRT8"
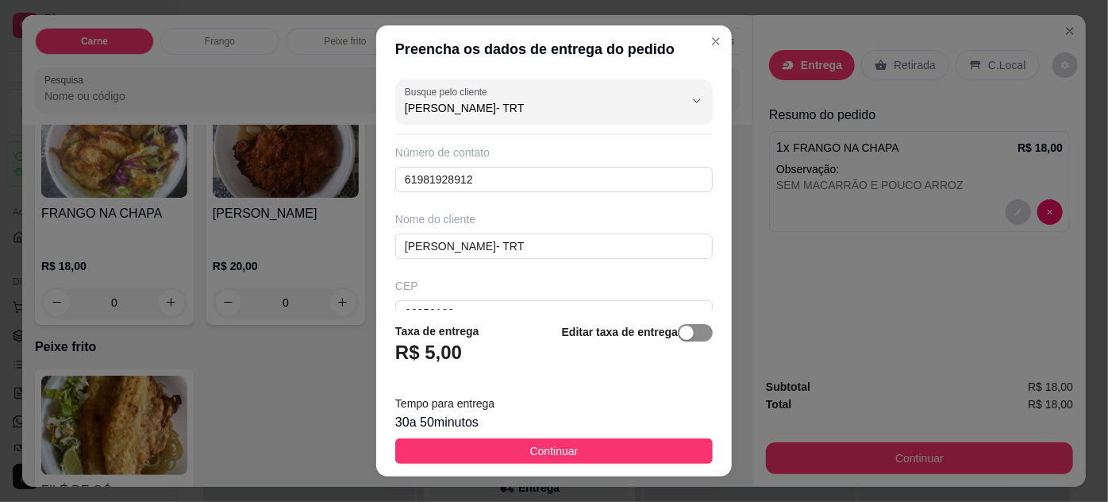
type input "[PERSON_NAME]- TRT"
click at [679, 336] on div "button" at bounding box center [686, 332] width 14 height 14
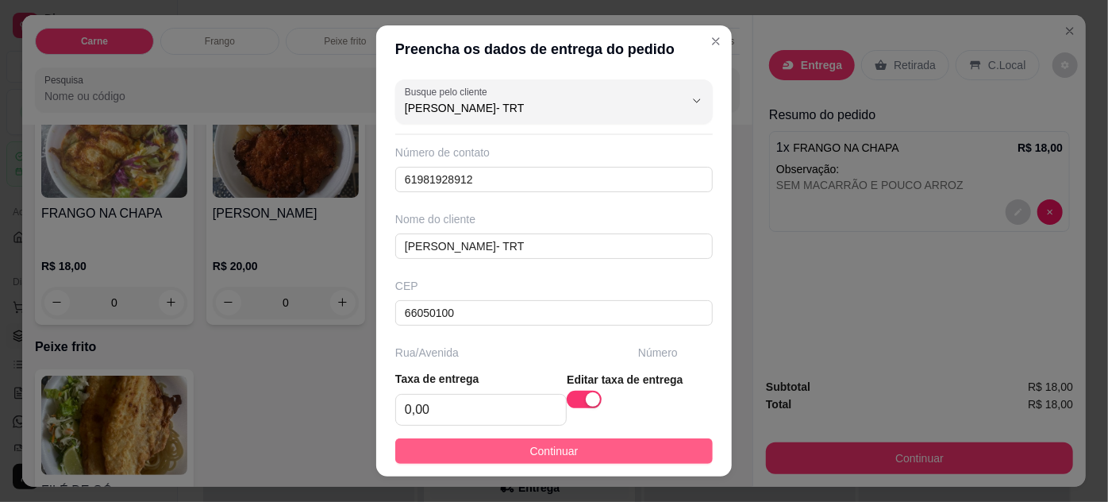
click at [660, 455] on button "Continuar" at bounding box center [553, 450] width 317 height 25
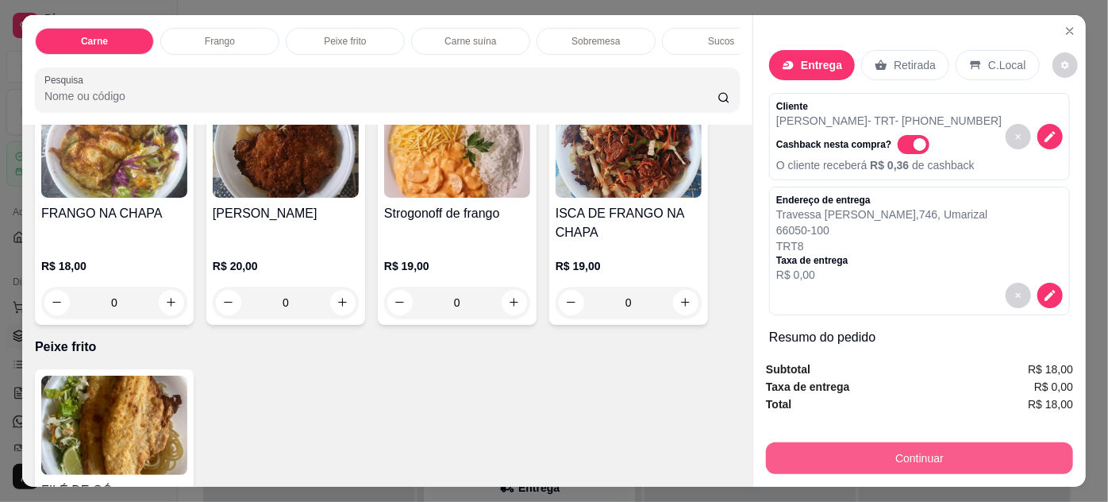
click at [838, 452] on button "Continuar" at bounding box center [919, 458] width 307 height 32
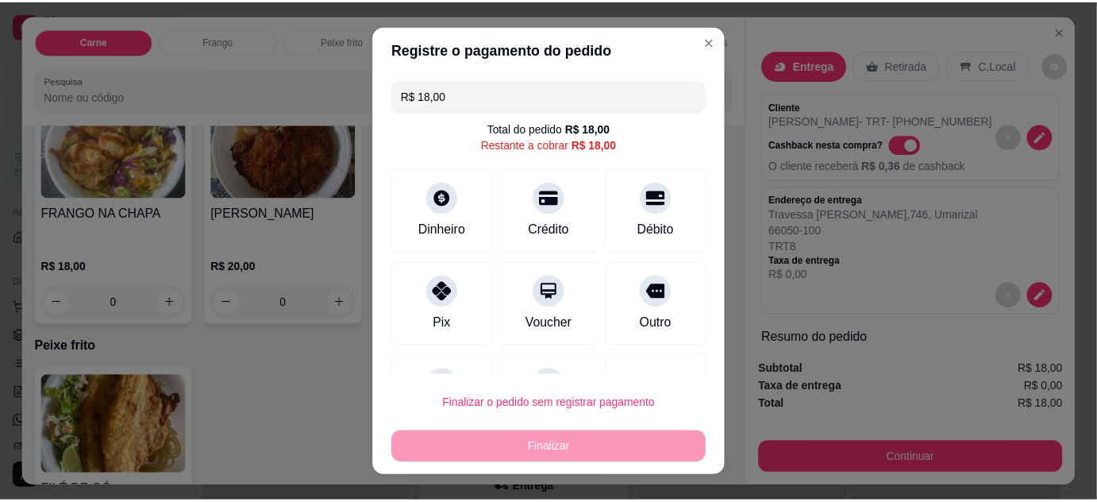
scroll to position [69, 0]
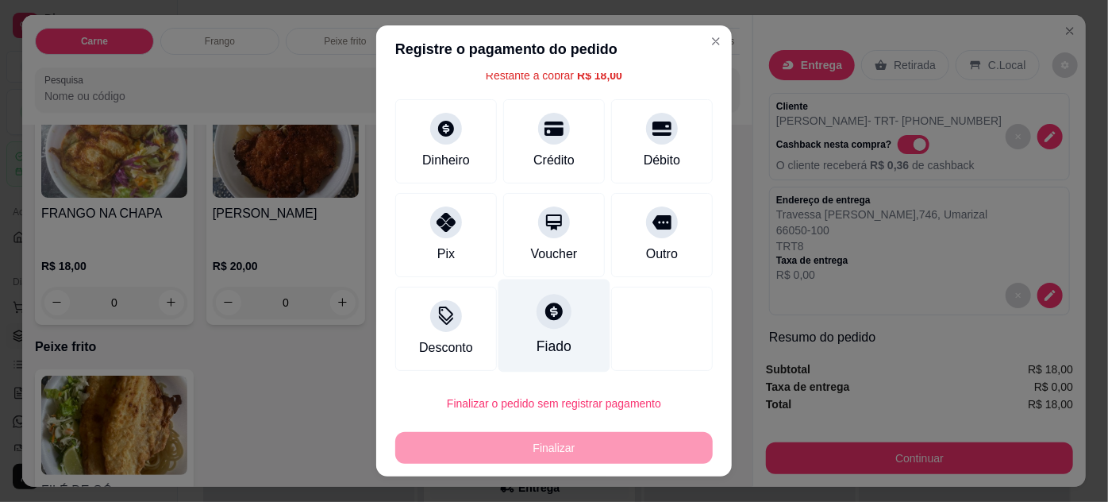
click at [551, 321] on div "Fiado" at bounding box center [554, 325] width 112 height 93
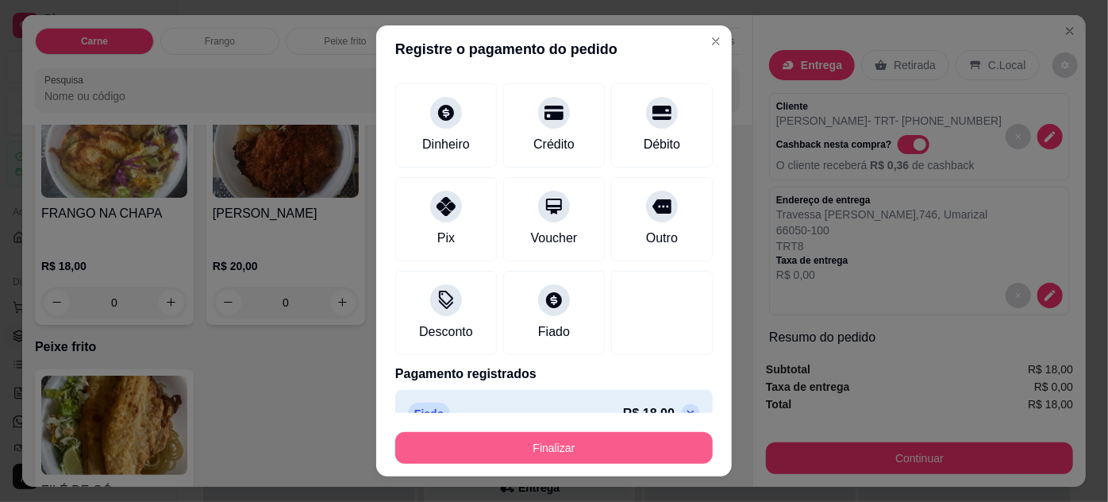
click at [587, 448] on button "Finalizar" at bounding box center [553, 448] width 317 height 32
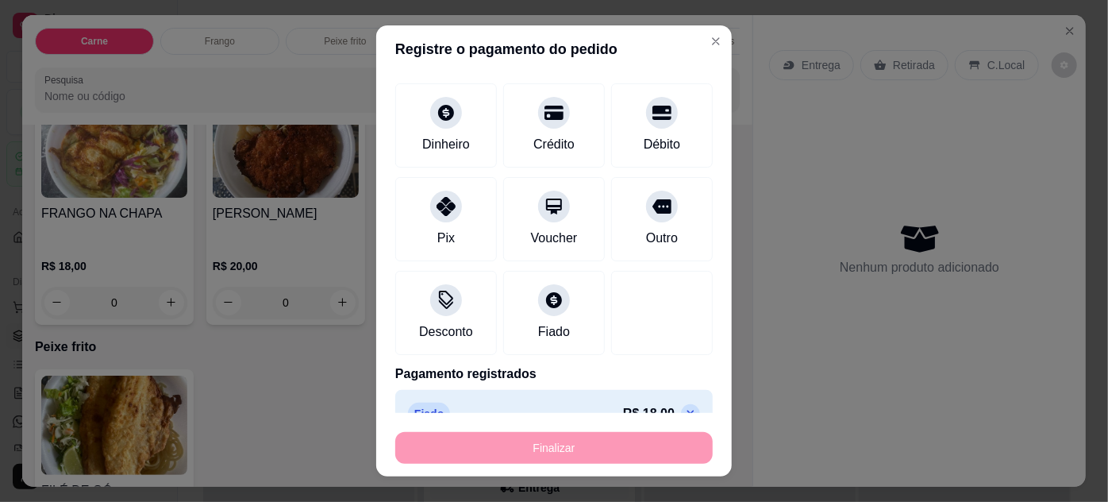
type input "-R$ 18,00"
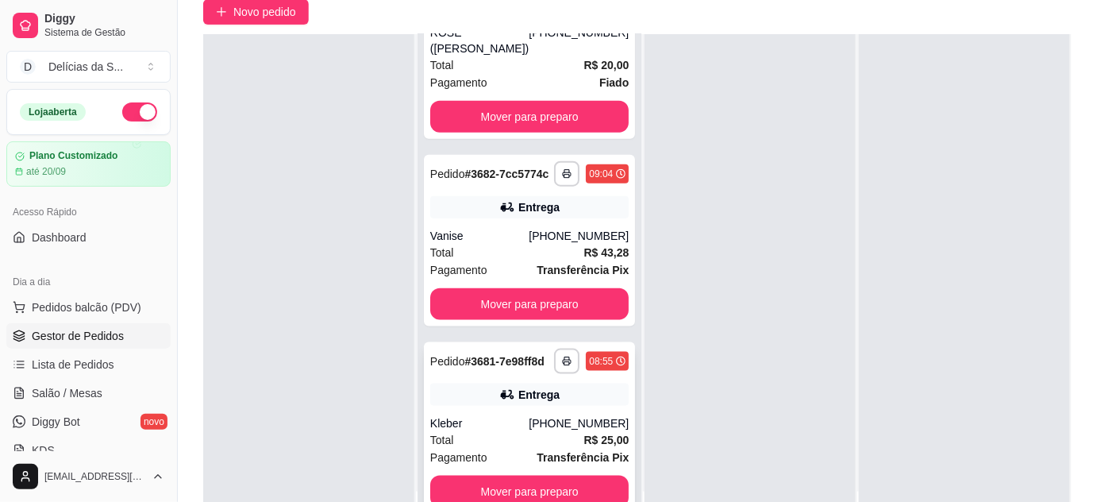
scroll to position [241, 0]
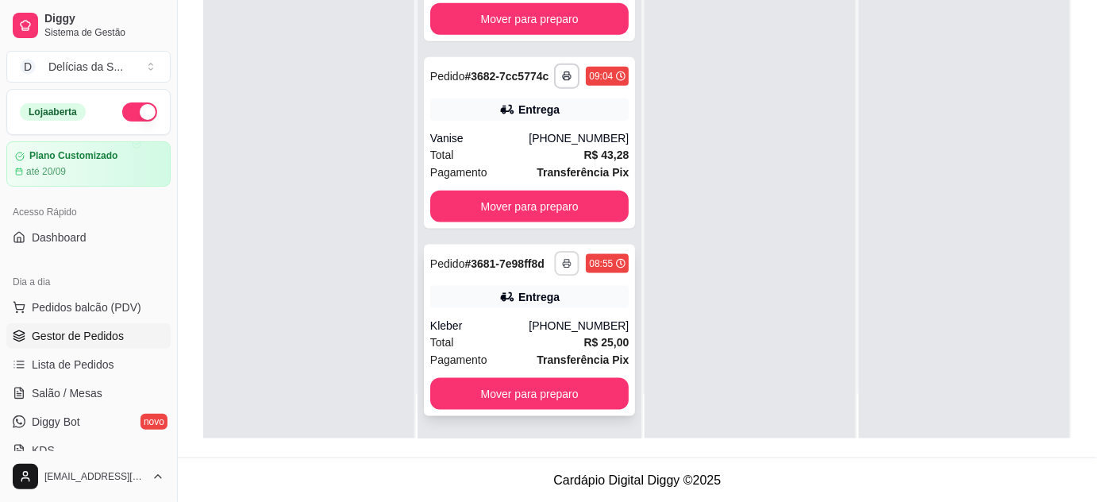
click at [562, 259] on icon "button" at bounding box center [567, 264] width 10 height 10
click at [519, 310] on button "Impressora" at bounding box center [503, 311] width 111 height 25
